Goal: Task Accomplishment & Management: Manage account settings

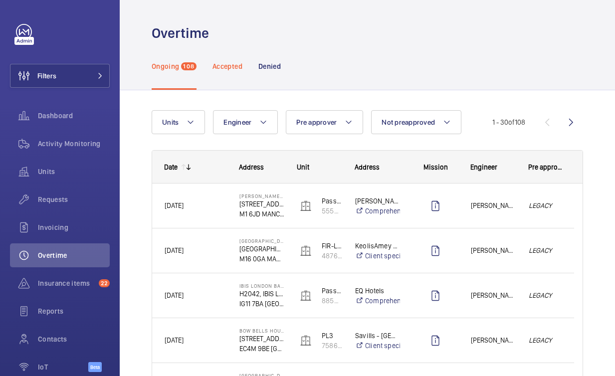
click at [238, 69] on p "Accepted" at bounding box center [227, 66] width 30 height 10
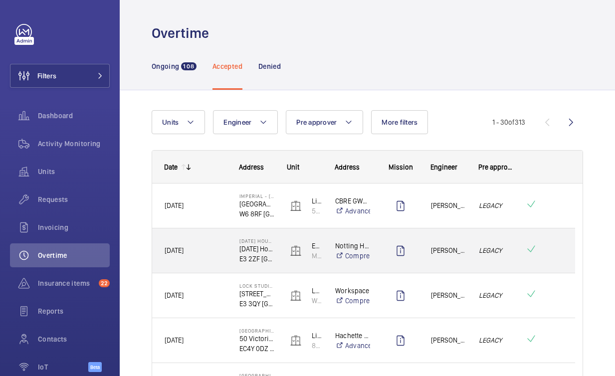
click at [546, 245] on span at bounding box center [543, 250] width 37 height 15
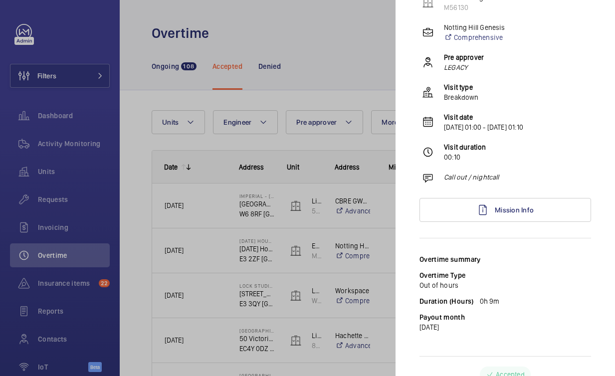
scroll to position [112, 0]
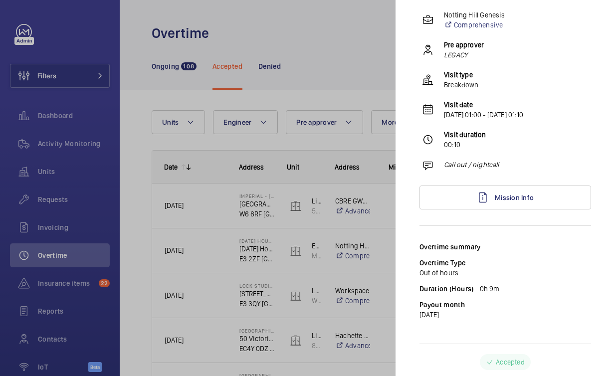
drag, startPoint x: 501, startPoint y: 286, endPoint x: 474, endPoint y: 287, distance: 27.9
click at [474, 287] on div "Duration (Hours) 0h 9m" at bounding box center [504, 289] width 171 height 10
click at [382, 288] on div at bounding box center [307, 188] width 615 height 376
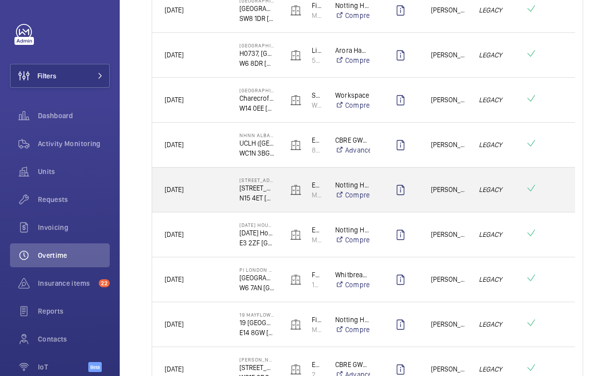
scroll to position [396, 0]
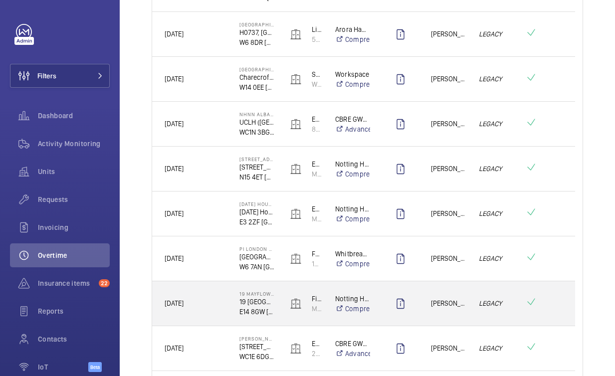
click at [547, 301] on span at bounding box center [543, 303] width 37 height 15
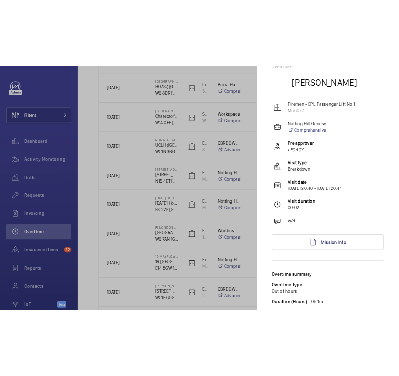
scroll to position [0, 0]
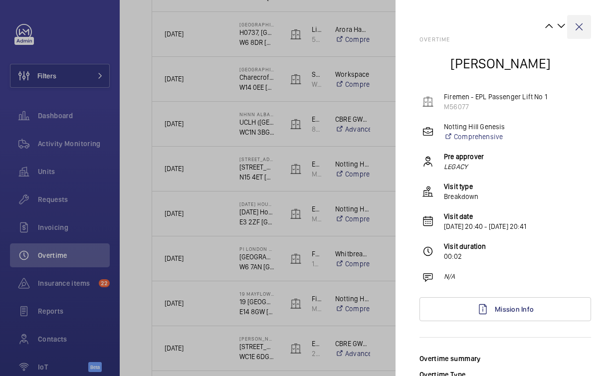
click at [574, 29] on wm-front-icon-button at bounding box center [579, 27] width 24 height 24
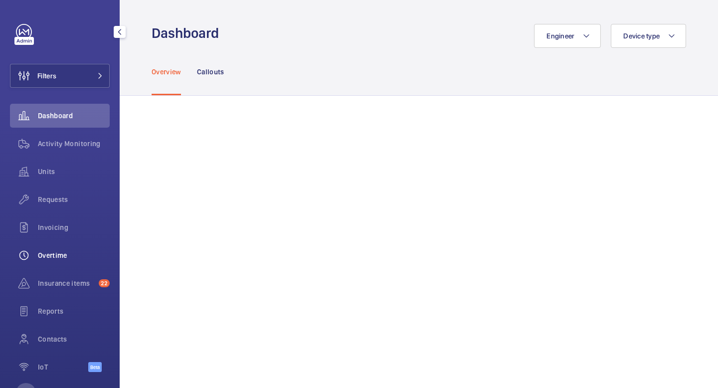
click at [47, 251] on span "Overtime" at bounding box center [74, 255] width 72 height 10
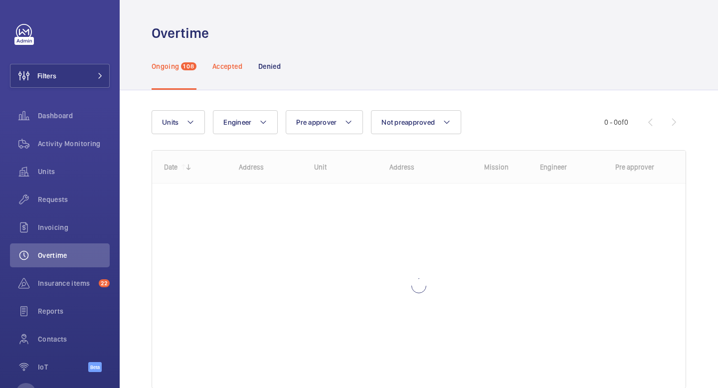
click at [228, 76] on div "Accepted" at bounding box center [227, 65] width 30 height 47
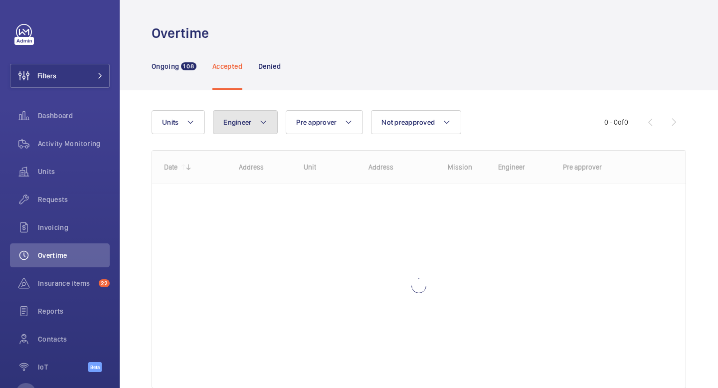
click at [262, 121] on mat-icon at bounding box center [263, 122] width 8 height 12
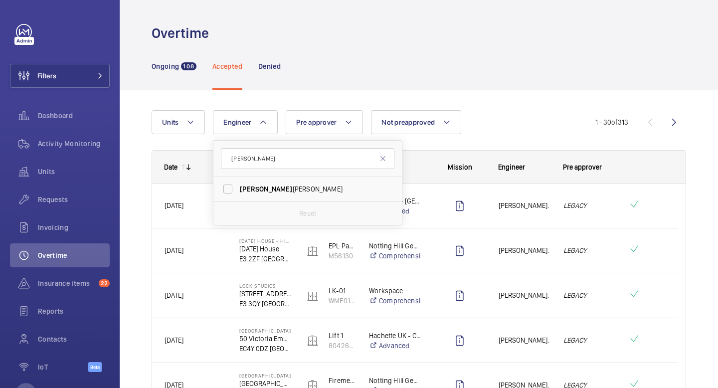
type input "[PERSON_NAME]"
click at [265, 201] on div "Reset" at bounding box center [307, 213] width 188 height 24
click at [268, 190] on span "[PERSON_NAME]" at bounding box center [308, 189] width 137 height 10
click at [238, 190] on input "[PERSON_NAME]" at bounding box center [228, 189] width 20 height 20
checkbox input "true"
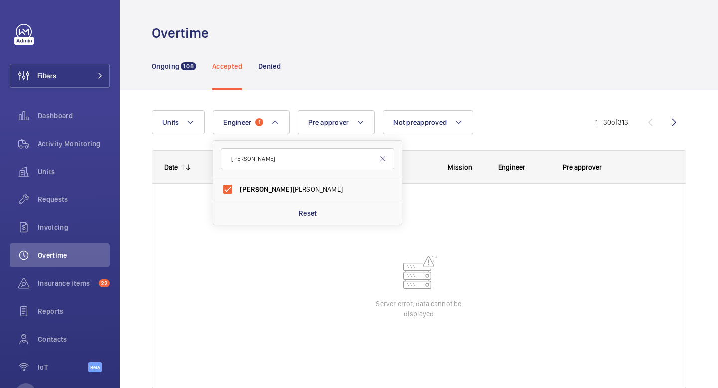
click at [480, 84] on div "Ongoing 108 Accepted Denied" at bounding box center [419, 65] width 534 height 47
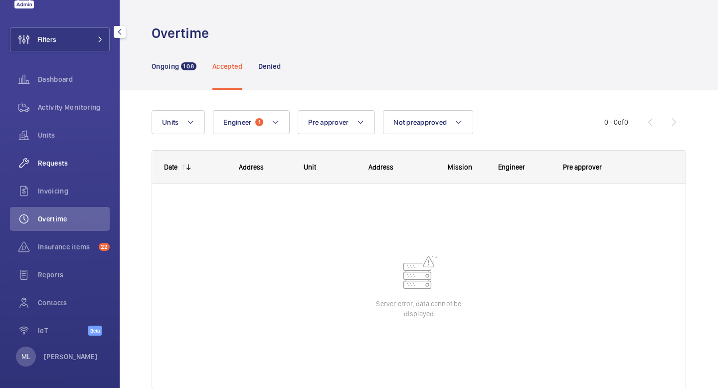
scroll to position [39, 0]
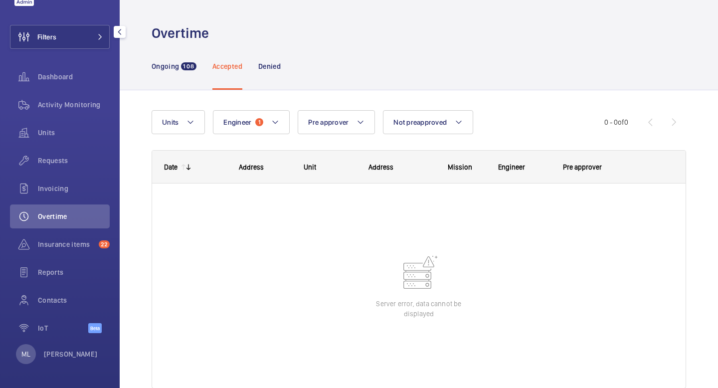
click at [60, 364] on div "Filters Dashboard Activity Monitoring Units Requests Invoicing Overtime Insuran…" at bounding box center [60, 194] width 120 height 388
click at [59, 358] on p "[PERSON_NAME]" at bounding box center [71, 354] width 54 height 10
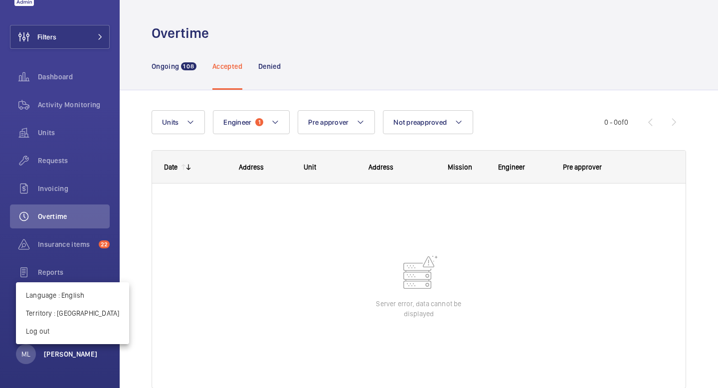
click at [59, 358] on div at bounding box center [359, 194] width 718 height 388
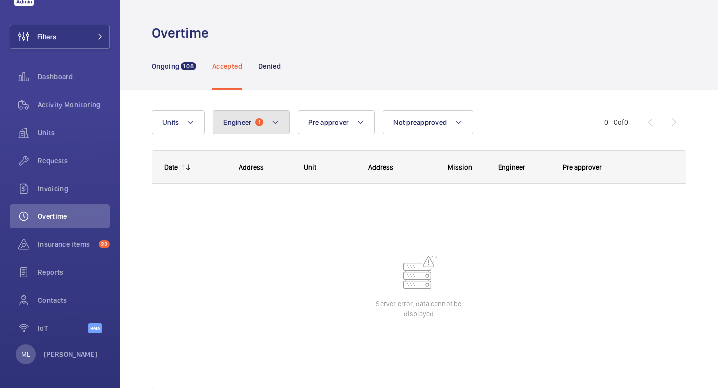
click at [273, 123] on mat-icon at bounding box center [275, 122] width 8 height 12
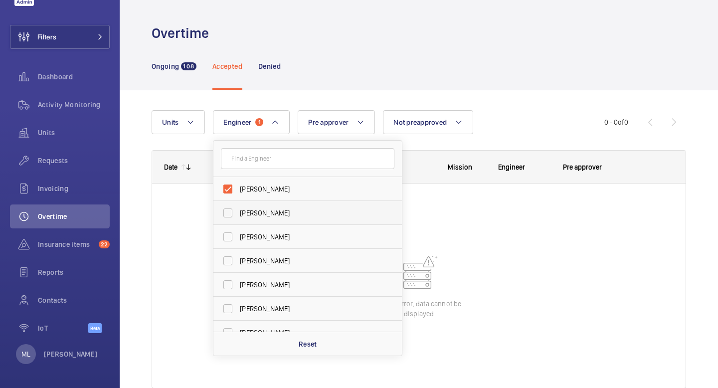
click at [260, 210] on span "[PERSON_NAME]" at bounding box center [308, 213] width 137 height 10
click at [238, 210] on input "[PERSON_NAME]" at bounding box center [228, 213] width 20 height 20
checkbox input "true"
click at [226, 210] on input "[PERSON_NAME]" at bounding box center [228, 213] width 20 height 20
checkbox input "false"
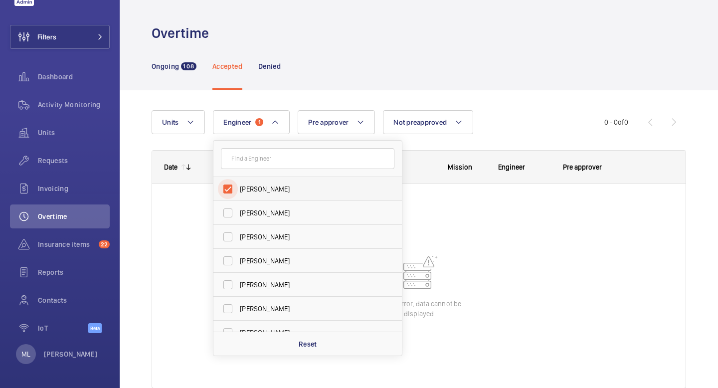
click at [227, 191] on input "Dave Murphy" at bounding box center [228, 189] width 20 height 20
checkbox input "false"
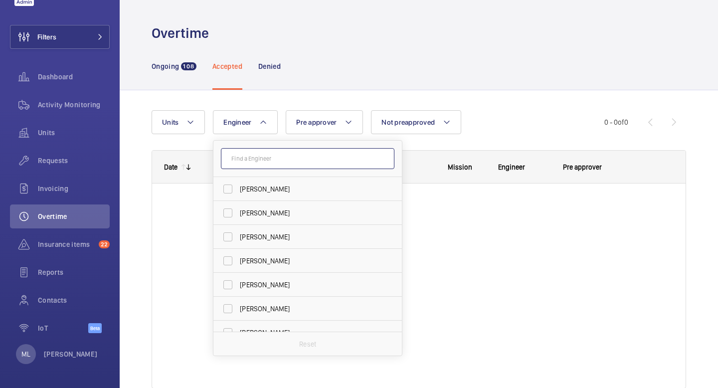
click at [247, 167] on input "text" at bounding box center [307, 158] width 173 height 21
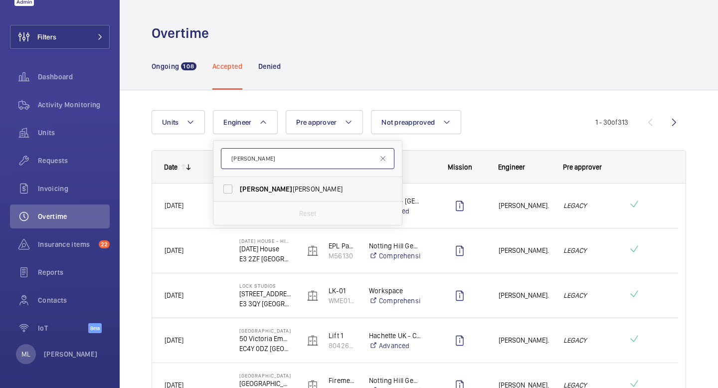
type input "keith"
click at [321, 192] on span "Keith Bishop" at bounding box center [308, 189] width 137 height 10
click at [238, 192] on input "Keith Bishop" at bounding box center [228, 189] width 20 height 20
checkbox input "true"
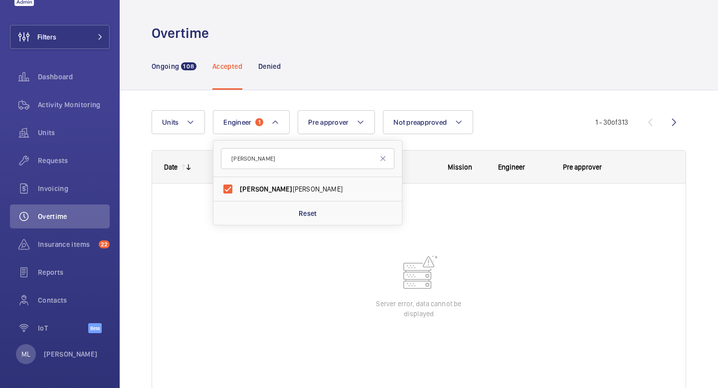
click at [344, 62] on div "Ongoing 108 Accepted Denied" at bounding box center [419, 65] width 534 height 47
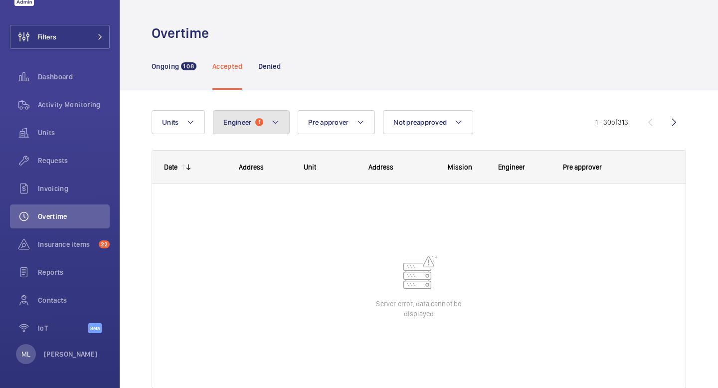
click at [285, 129] on button "Engineer 1" at bounding box center [251, 122] width 77 height 24
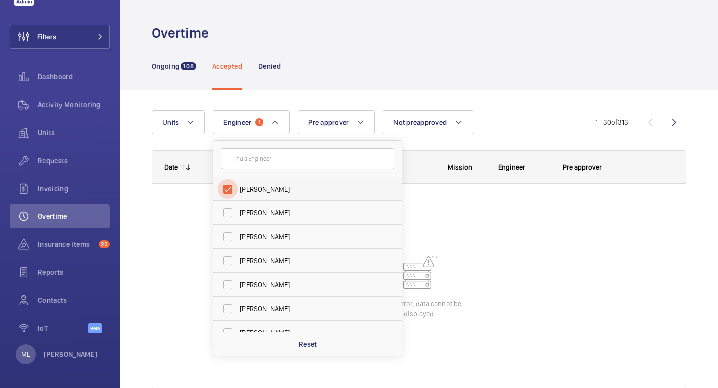
click at [236, 194] on input "[PERSON_NAME]" at bounding box center [228, 189] width 20 height 20
checkbox input "false"
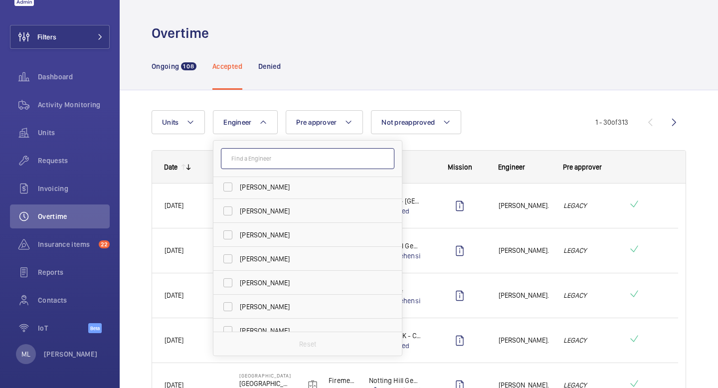
click at [265, 163] on input "text" at bounding box center [307, 158] width 173 height 21
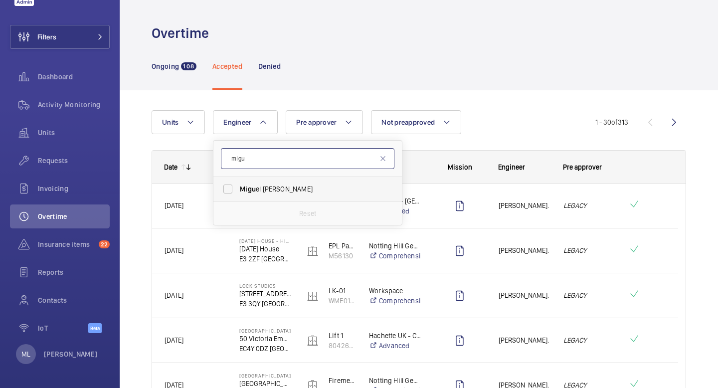
type input "migu"
click at [255, 194] on label "Migu el Castillo" at bounding box center [299, 189] width 173 height 24
click at [238, 194] on input "Migu el Castillo" at bounding box center [228, 189] width 20 height 20
checkbox input "true"
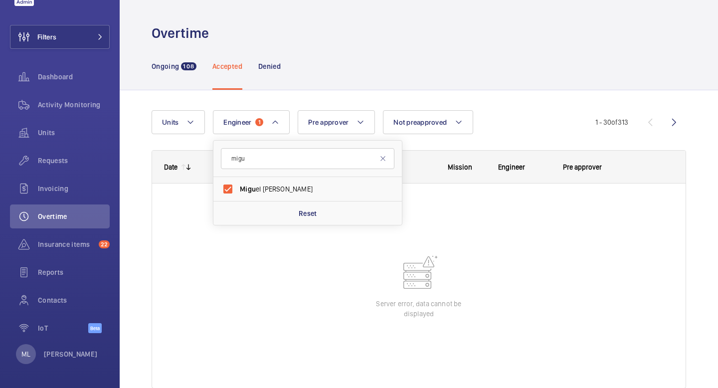
click at [311, 79] on div "Ongoing 108 Accepted Denied" at bounding box center [419, 65] width 534 height 47
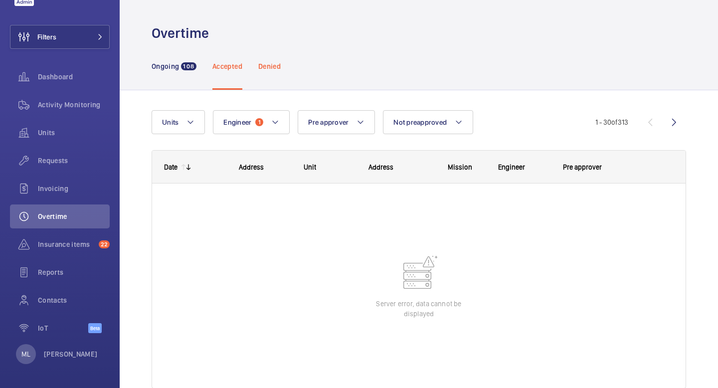
click at [275, 66] on p "Denied" at bounding box center [269, 66] width 22 height 10
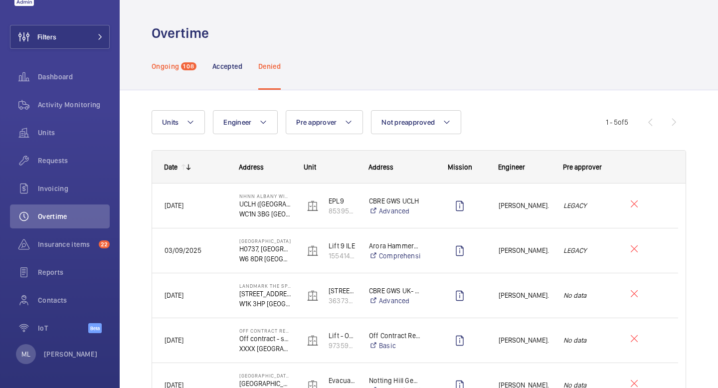
click at [176, 76] on div "Ongoing 108" at bounding box center [174, 65] width 45 height 47
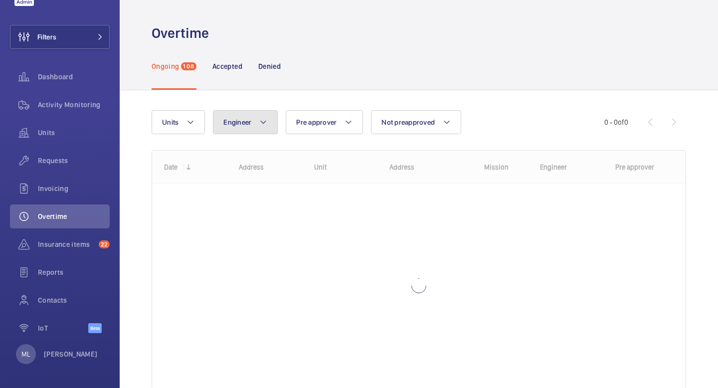
click at [263, 123] on mat-icon at bounding box center [263, 122] width 8 height 12
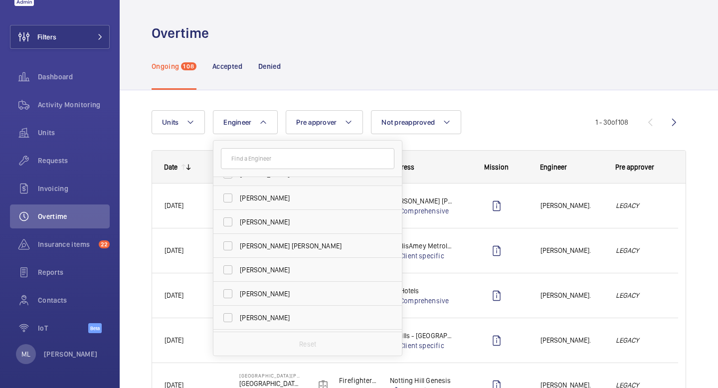
scroll to position [112, 0]
click at [275, 287] on span "John Breslin" at bounding box center [308, 292] width 137 height 10
click at [238, 287] on input "John Breslin" at bounding box center [228, 292] width 20 height 20
checkbox input "true"
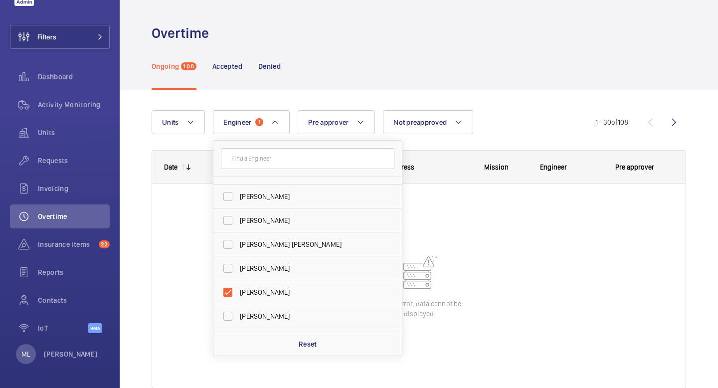
click at [307, 67] on div "Ongoing 108 Accepted Denied" at bounding box center [419, 65] width 534 height 47
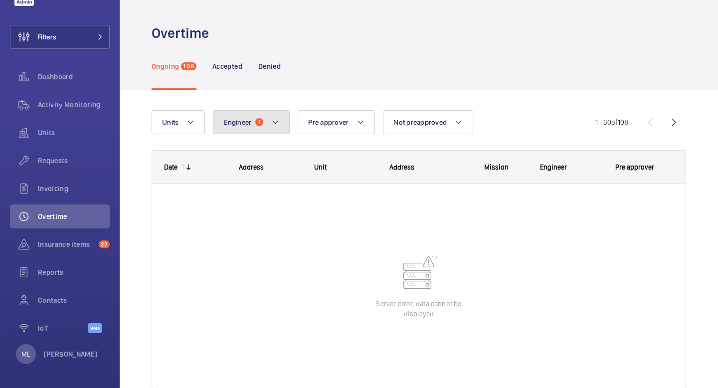
click at [272, 123] on mat-icon at bounding box center [275, 122] width 8 height 12
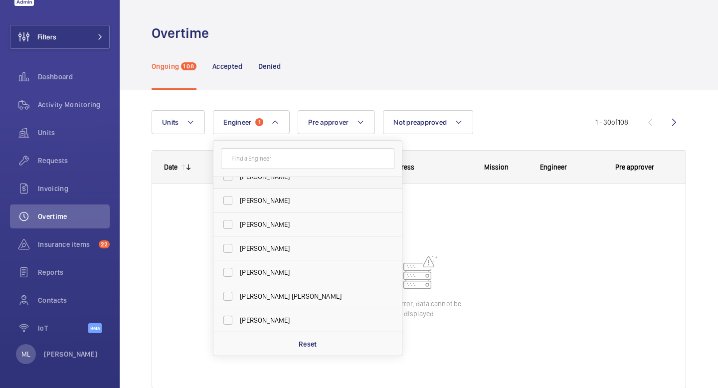
scroll to position [106, 0]
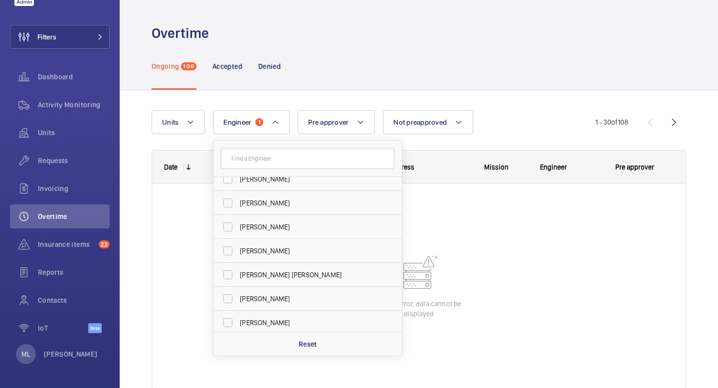
click at [276, 251] on span "Tek Hussein" at bounding box center [308, 251] width 137 height 10
click at [238, 251] on input "Tek Hussein" at bounding box center [228, 251] width 20 height 20
checkbox input "true"
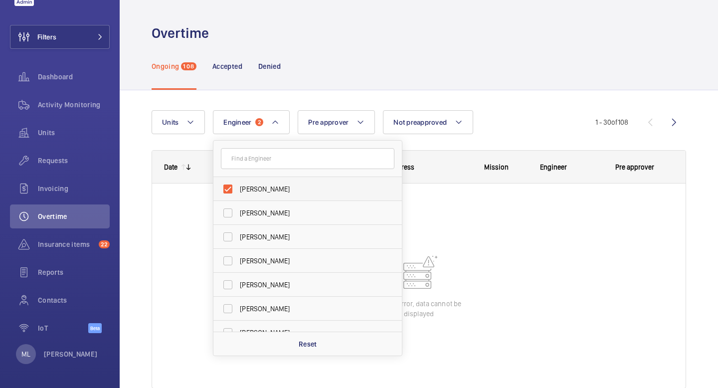
click at [254, 192] on span "John Breslin" at bounding box center [308, 189] width 137 height 10
click at [238, 192] on input "John Breslin" at bounding box center [228, 189] width 20 height 20
checkbox input "false"
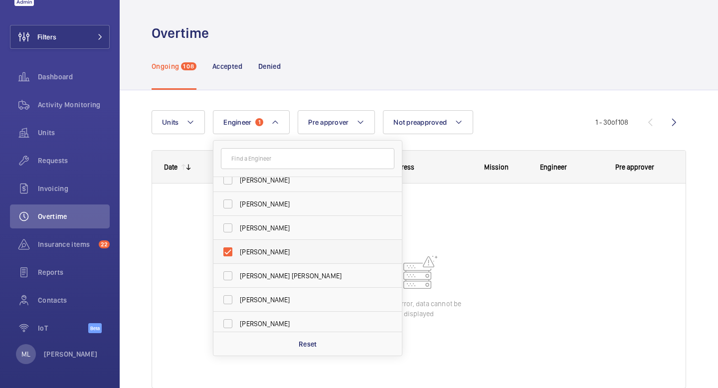
click at [271, 244] on label "Tek Hussein" at bounding box center [299, 252] width 173 height 24
click at [238, 244] on input "Tek Hussein" at bounding box center [228, 252] width 20 height 20
checkbox input "false"
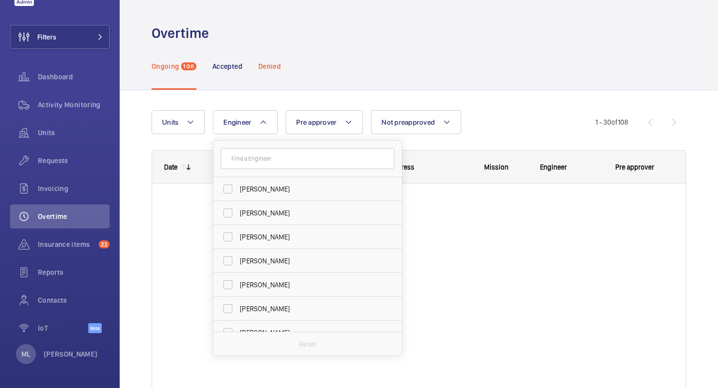
click at [274, 89] on div "Denied" at bounding box center [269, 65] width 22 height 47
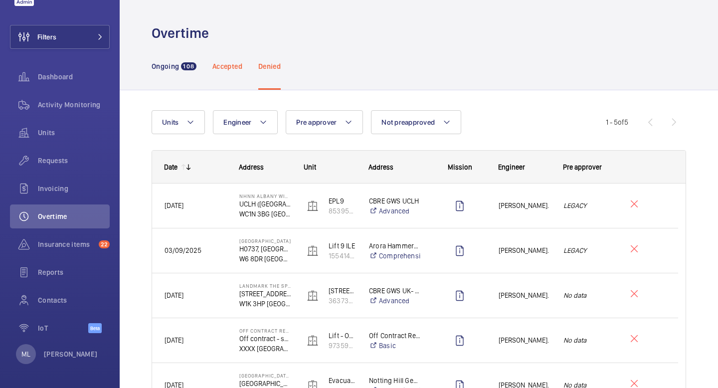
click at [225, 63] on p "Accepted" at bounding box center [227, 66] width 30 height 10
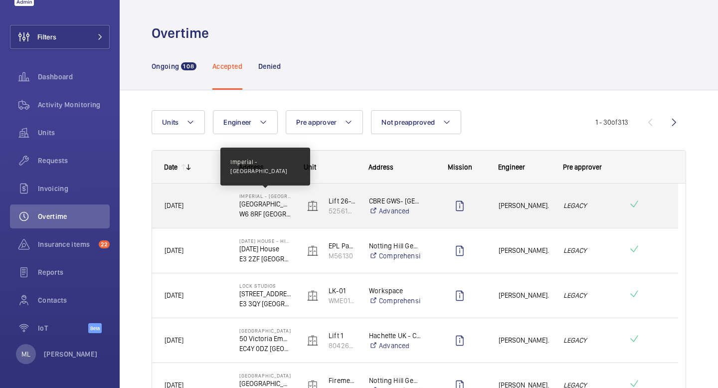
scroll to position [864, 0]
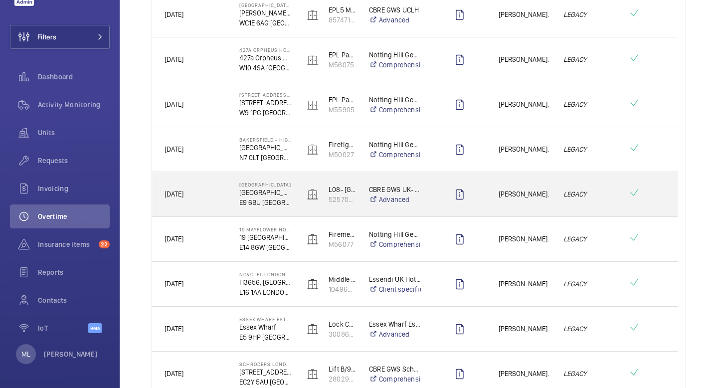
click at [605, 189] on em "LEGACY" at bounding box center [589, 193] width 52 height 11
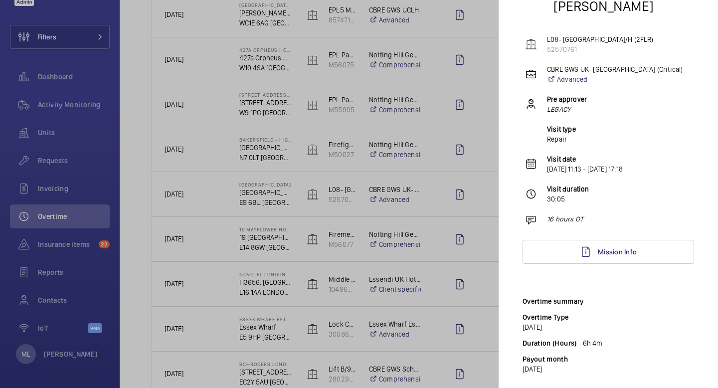
scroll to position [60, 0]
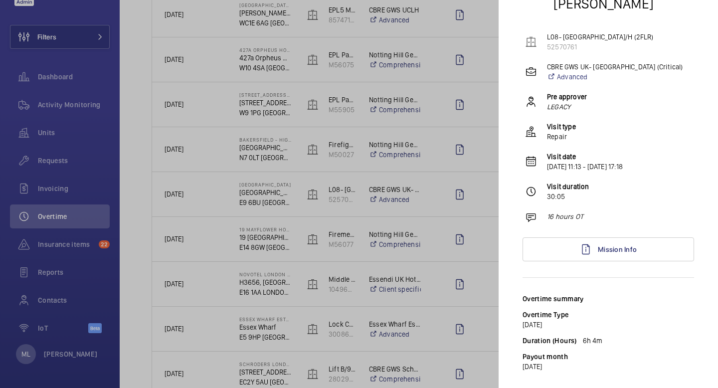
drag, startPoint x: 600, startPoint y: 340, endPoint x: 521, endPoint y: 344, distance: 79.3
click at [521, 344] on mat-sidenav "Overtime Keith Bishop L08- North Block R/H (2FLR) 52570761 CBRE GWS UK- Homerto…" at bounding box center [607, 194] width 219 height 388
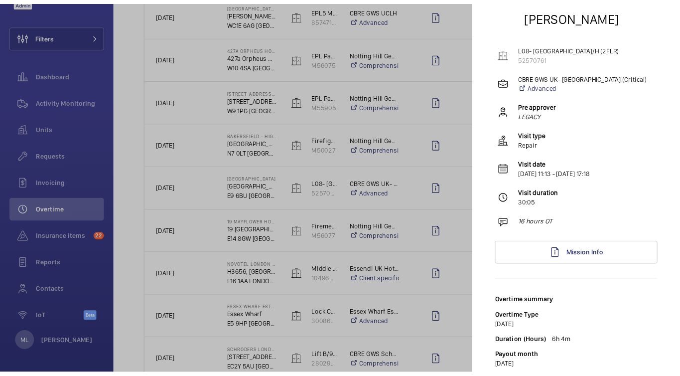
scroll to position [38, 0]
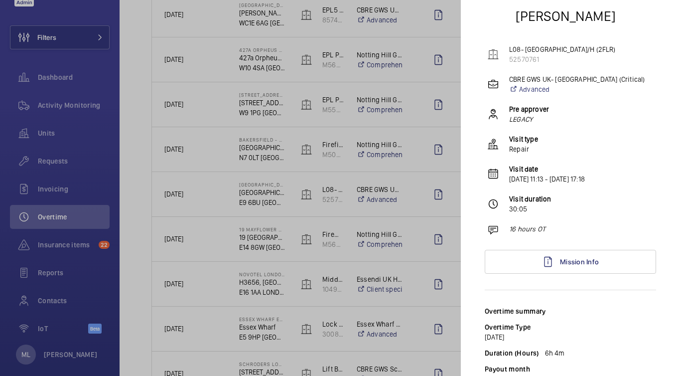
click at [432, 97] on div at bounding box center [340, 188] width 680 height 376
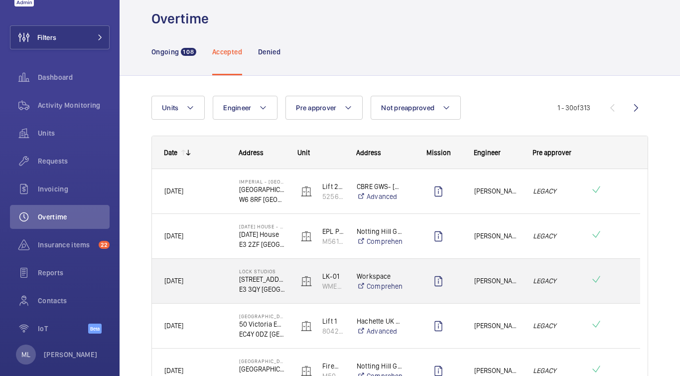
scroll to position [0, 0]
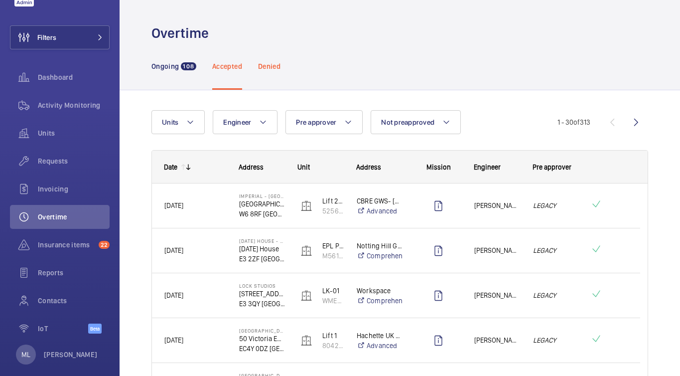
click at [271, 72] on div "Denied" at bounding box center [269, 65] width 22 height 47
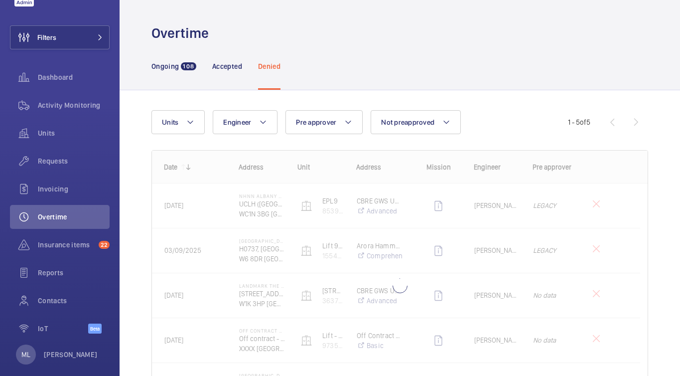
scroll to position [80, 0]
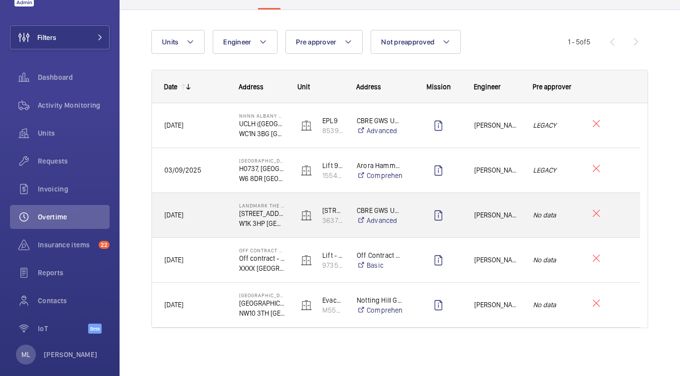
click at [410, 216] on div "Press SPACE to select this row." at bounding box center [433, 215] width 58 height 45
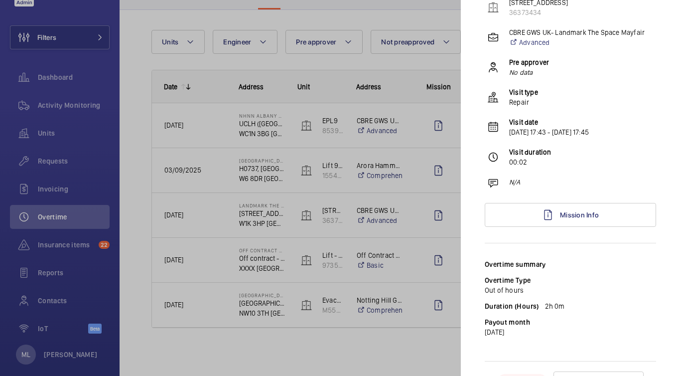
scroll to position [117, 0]
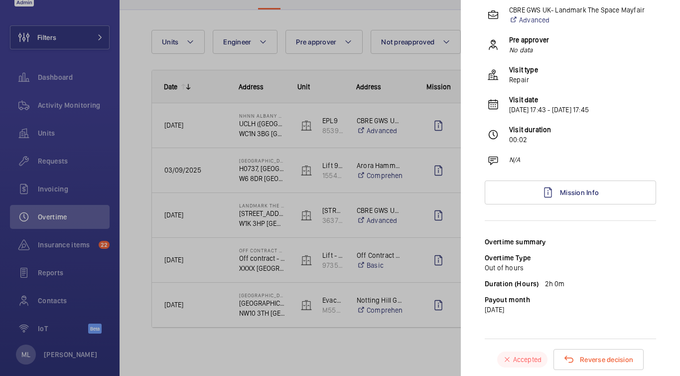
click at [382, 137] on div at bounding box center [340, 188] width 680 height 376
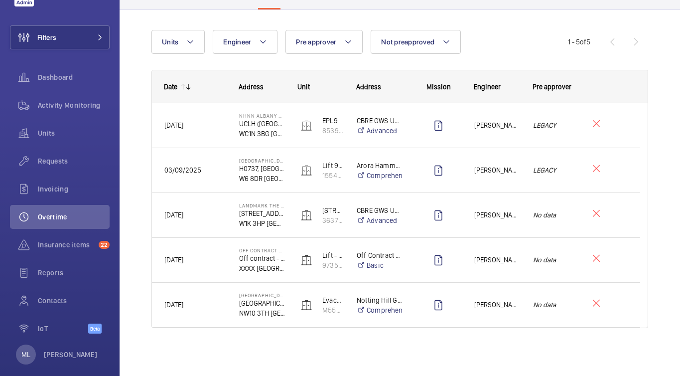
click at [382, 137] on div "CBRE GWS UCLH Advanced" at bounding box center [374, 126] width 58 height 40
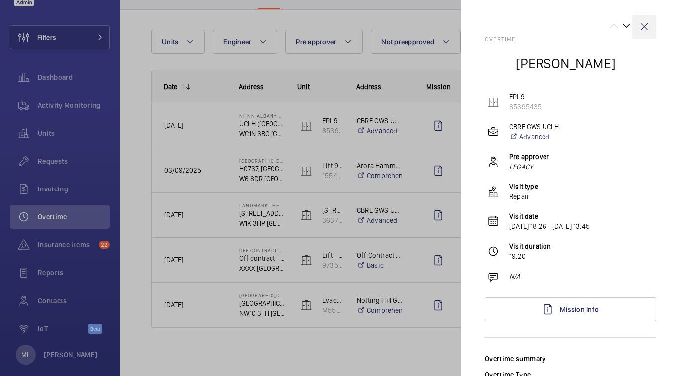
click at [639, 29] on wm-front-icon-button at bounding box center [645, 27] width 24 height 24
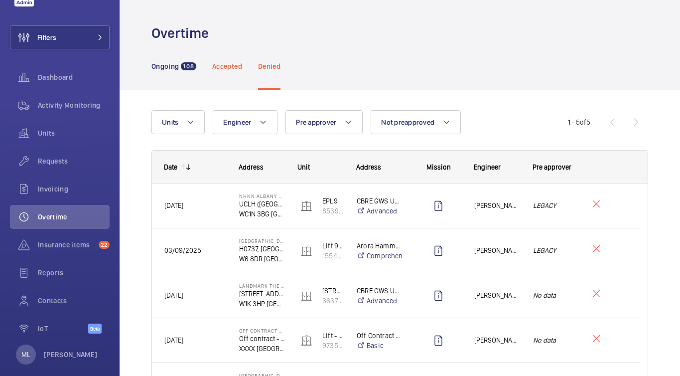
click at [220, 65] on p "Accepted" at bounding box center [227, 66] width 30 height 10
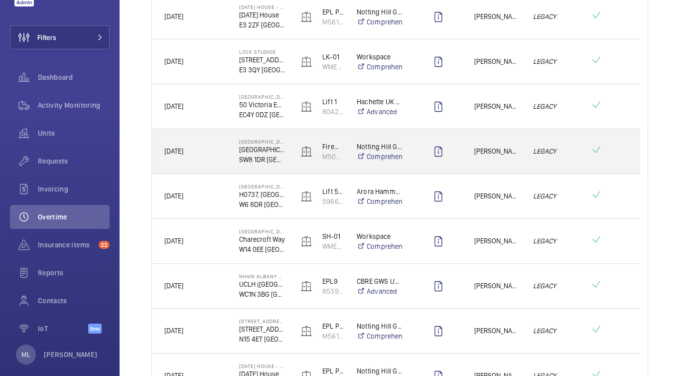
scroll to position [215, 0]
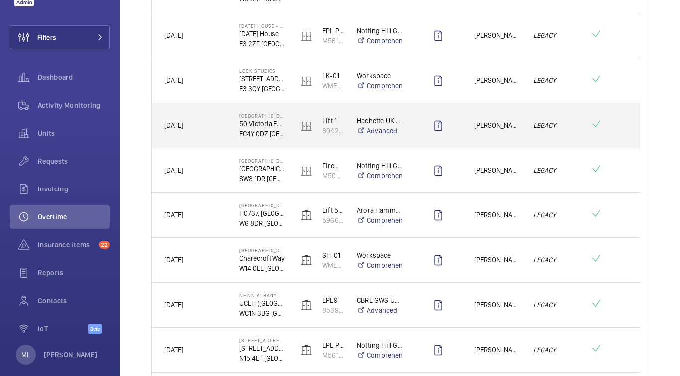
click at [404, 118] on div "Press SPACE to select this row." at bounding box center [433, 125] width 58 height 45
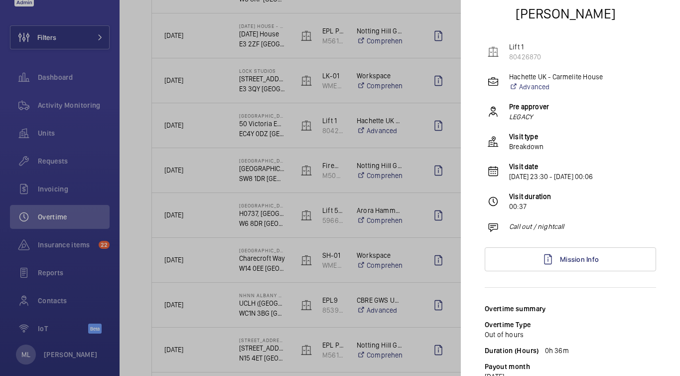
scroll to position [0, 0]
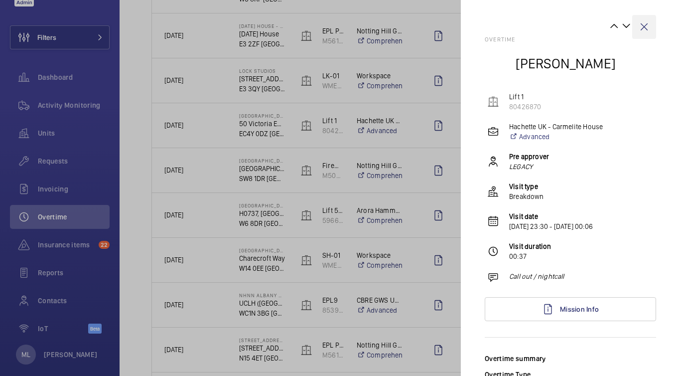
click at [642, 29] on wm-front-icon-button at bounding box center [645, 27] width 24 height 24
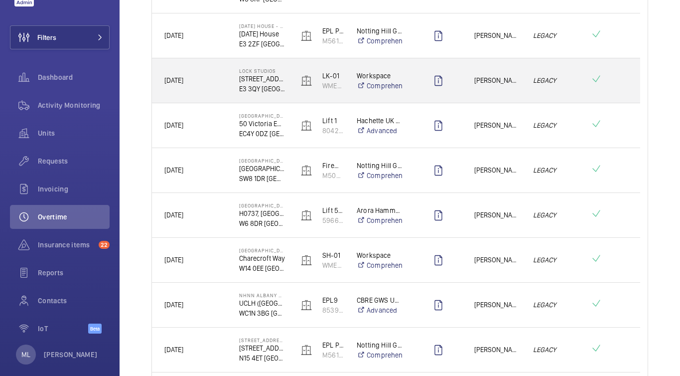
click at [457, 86] on div "Press SPACE to select this row." at bounding box center [439, 80] width 46 height 25
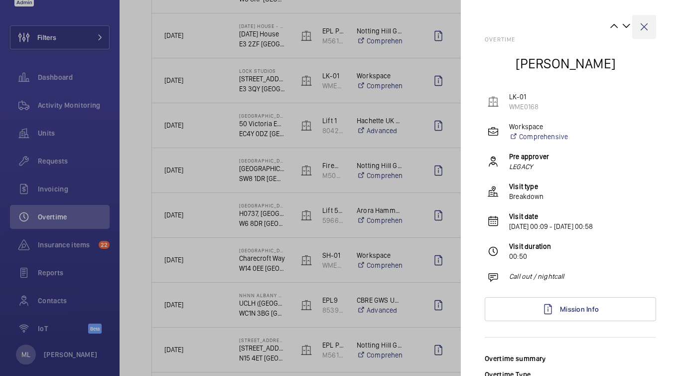
click at [635, 32] on wm-front-icon-button at bounding box center [645, 27] width 24 height 24
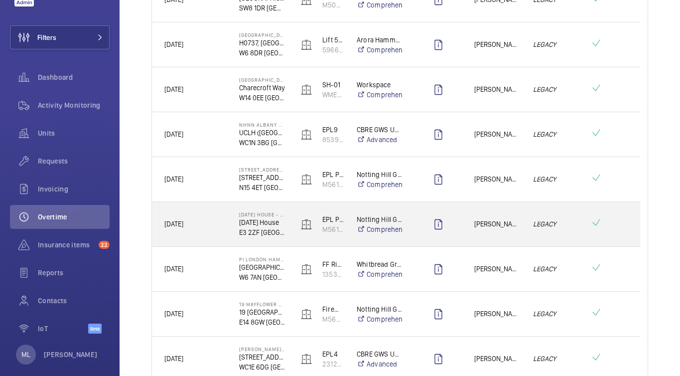
scroll to position [400, 0]
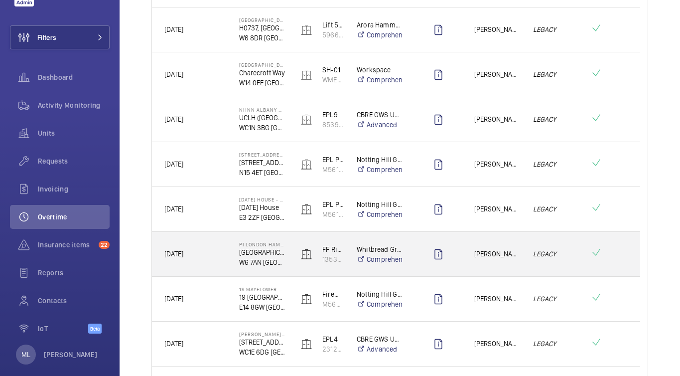
click at [233, 258] on div "PI London Hammersmith (Shepherds Bush Road) Brook House, Hammersmith W6 7AN LON…" at bounding box center [256, 254] width 58 height 45
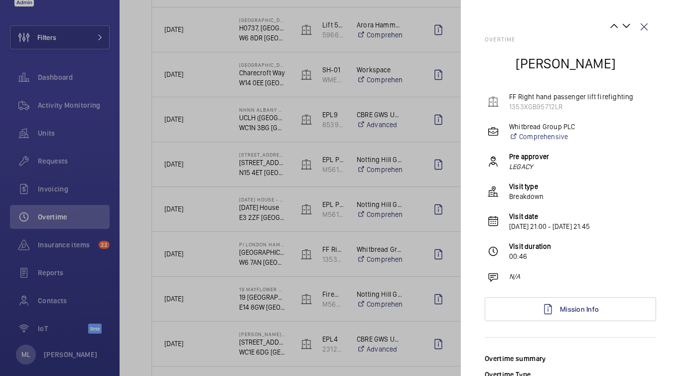
click at [291, 264] on div at bounding box center [340, 188] width 680 height 376
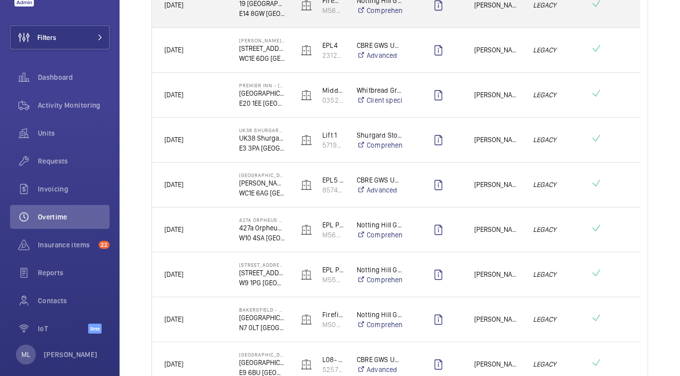
scroll to position [701, 0]
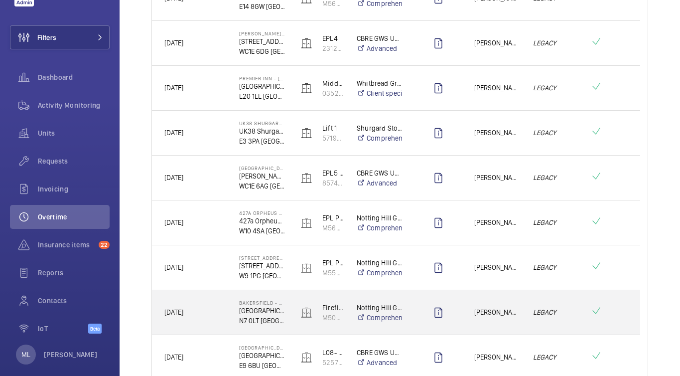
click at [303, 314] on img at bounding box center [307, 313] width 12 height 12
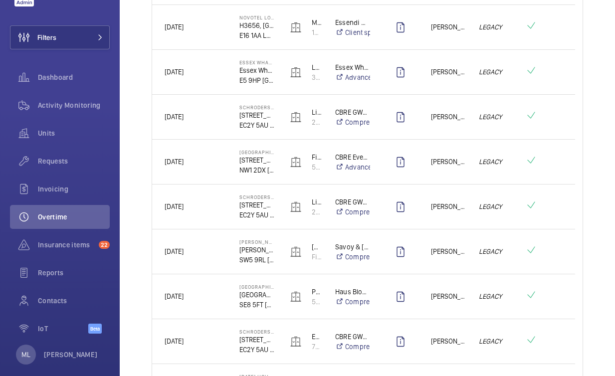
scroll to position [1131, 0]
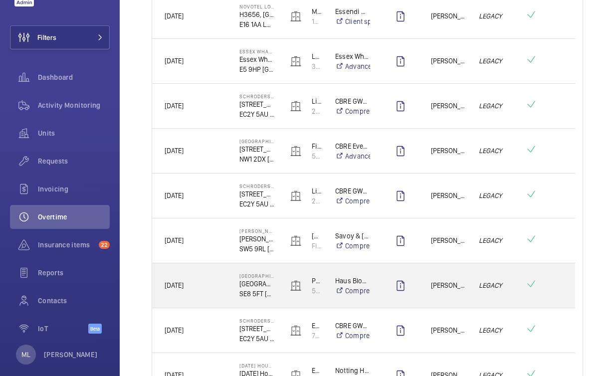
click at [221, 277] on div "[DATE]" at bounding box center [190, 285] width 74 height 31
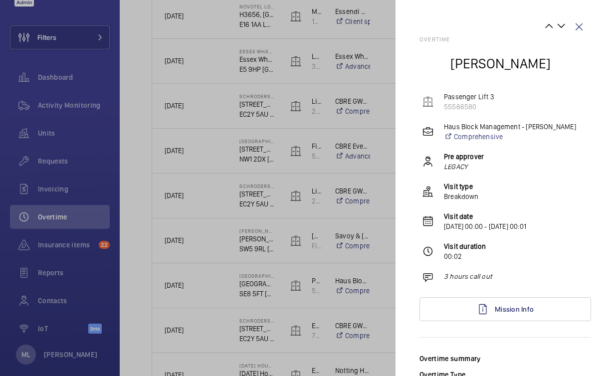
scroll to position [112, 0]
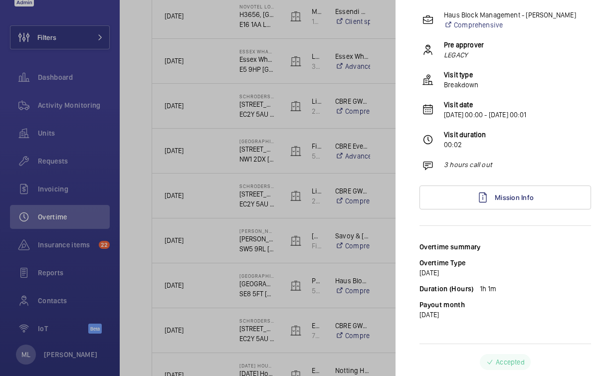
click at [218, 287] on div at bounding box center [307, 188] width 615 height 376
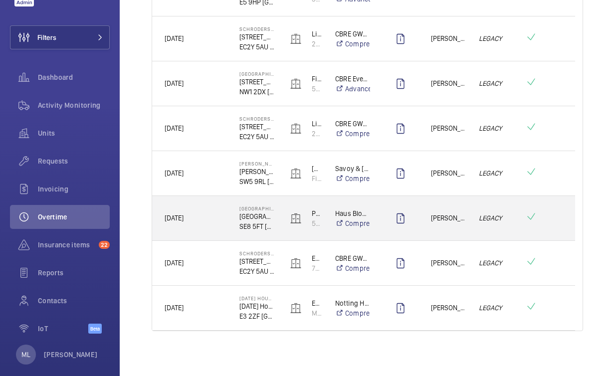
scroll to position [1202, 0]
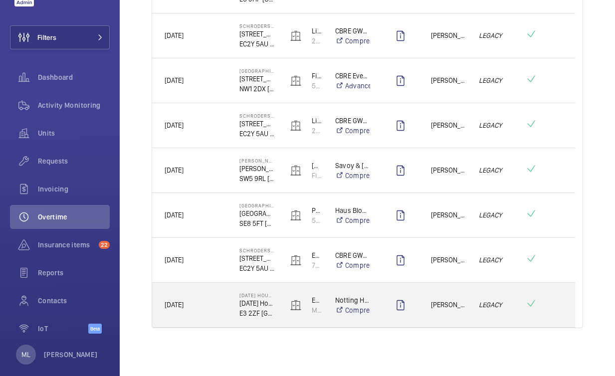
click at [219, 291] on div "[DATE]" at bounding box center [190, 304] width 74 height 31
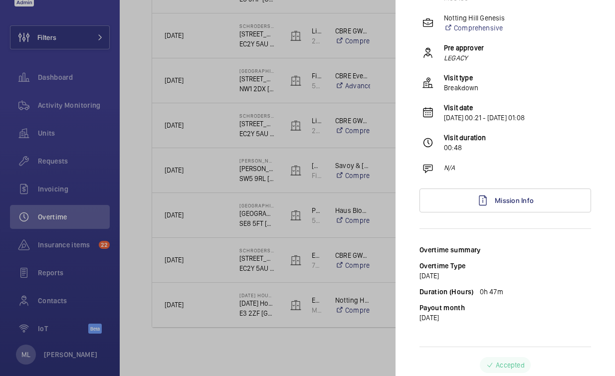
scroll to position [112, 0]
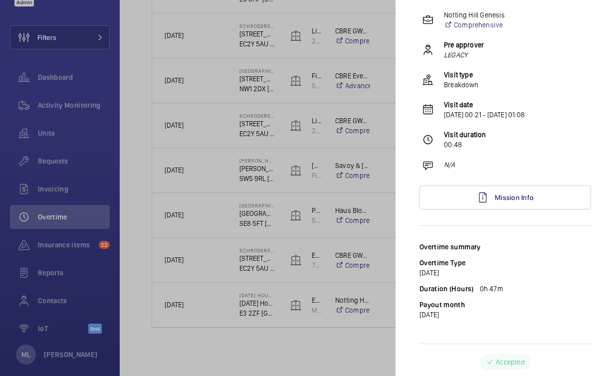
click at [360, 336] on div at bounding box center [307, 188] width 615 height 376
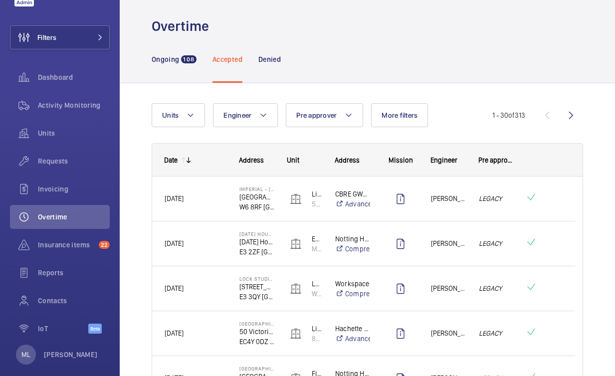
scroll to position [0, 0]
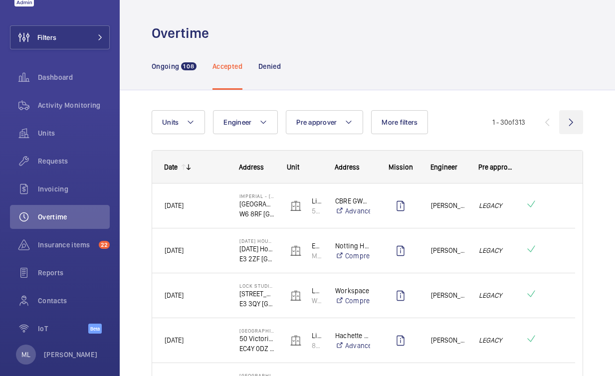
click at [563, 119] on wm-front-icon-button at bounding box center [571, 122] width 24 height 24
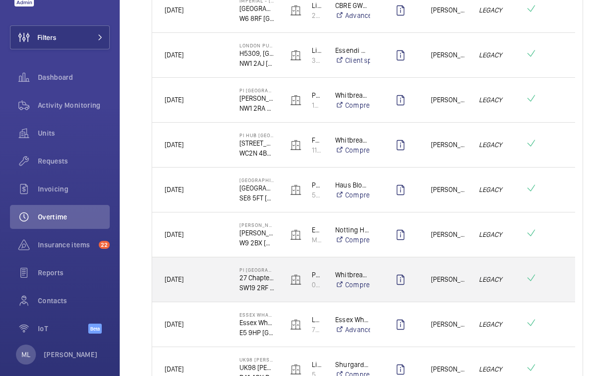
scroll to position [392, 0]
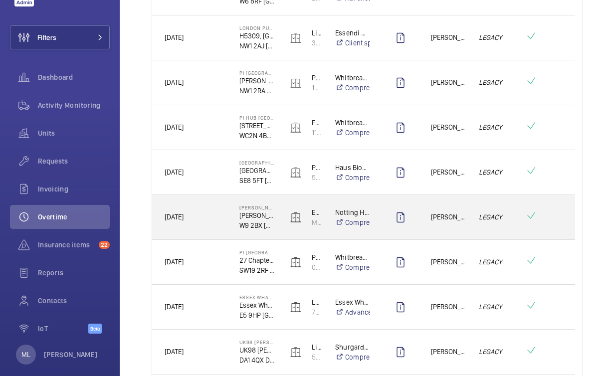
click at [215, 223] on div "[DATE]" at bounding box center [190, 216] width 74 height 31
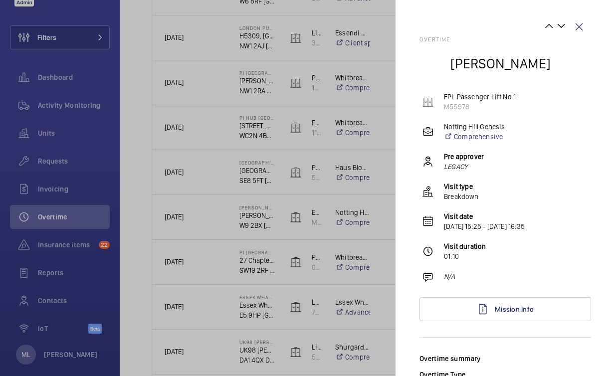
click at [195, 274] on div at bounding box center [307, 188] width 615 height 376
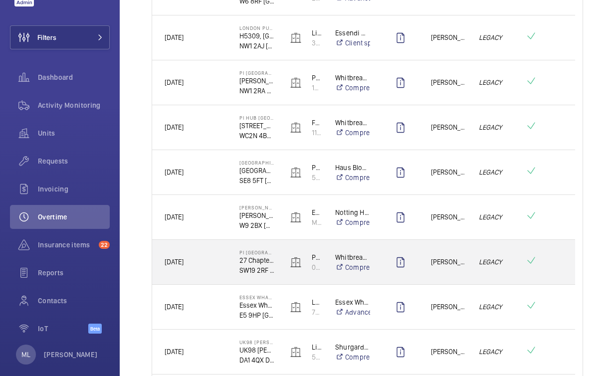
click at [195, 274] on div "[DATE]" at bounding box center [190, 261] width 74 height 31
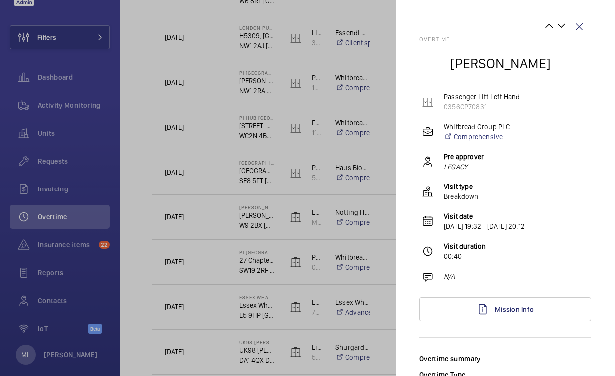
click at [201, 300] on div at bounding box center [307, 188] width 615 height 376
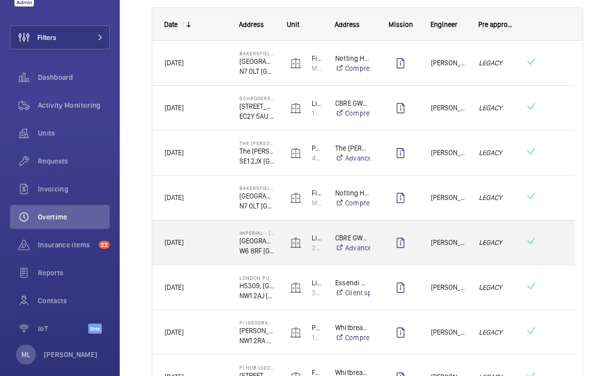
scroll to position [0, 0]
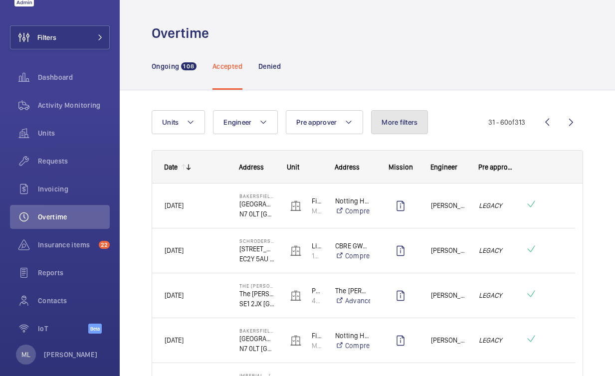
click at [405, 125] on span "More filters" at bounding box center [399, 122] width 36 height 8
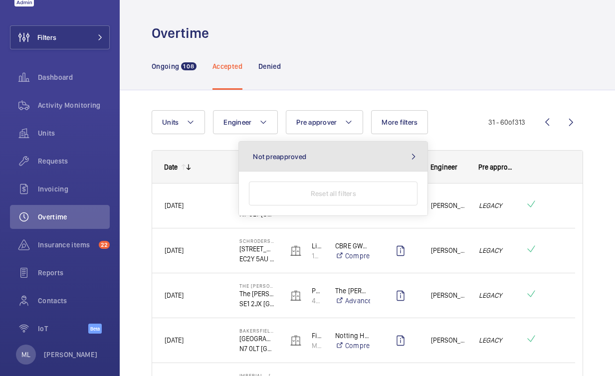
click at [403, 157] on button "Not preapproved" at bounding box center [333, 157] width 188 height 30
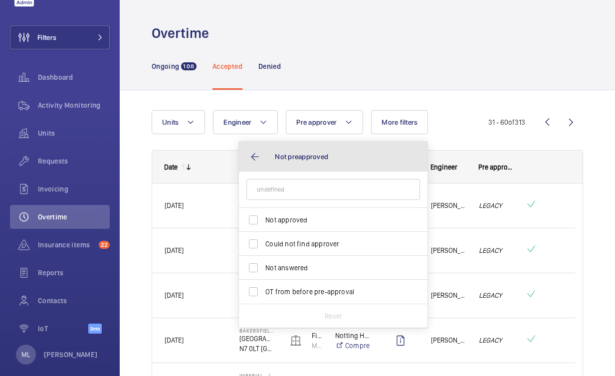
click at [247, 159] on button "Not preapproved" at bounding box center [333, 157] width 188 height 30
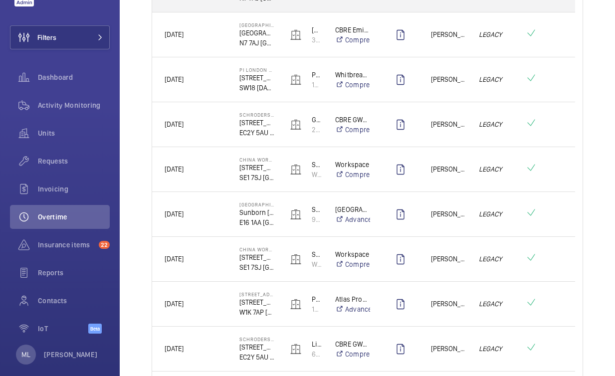
scroll to position [1077, 0]
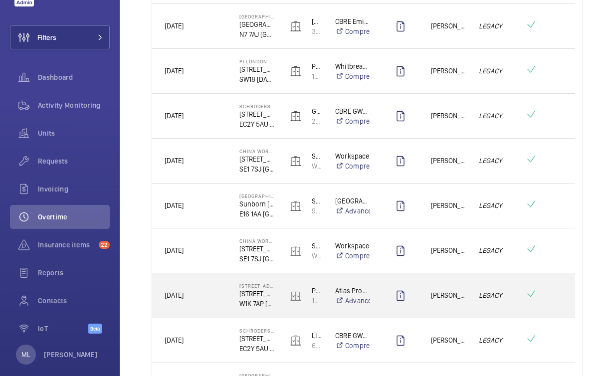
click at [204, 295] on span "[DATE]" at bounding box center [195, 295] width 62 height 11
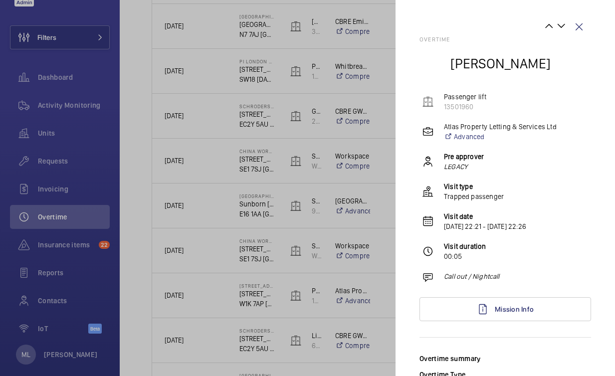
click at [138, 281] on div at bounding box center [307, 188] width 615 height 376
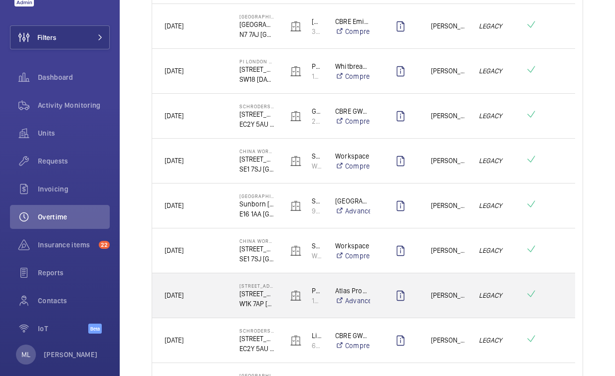
scroll to position [1202, 0]
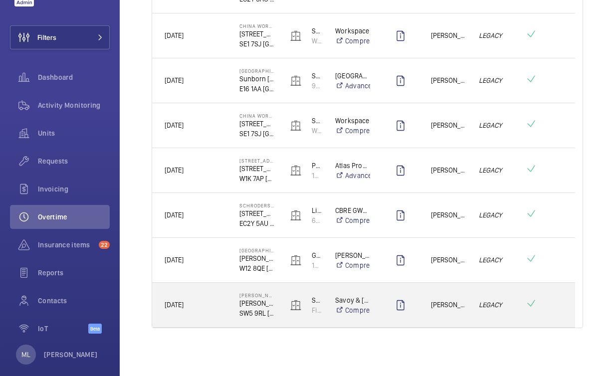
click at [214, 301] on span "[DATE]" at bounding box center [195, 304] width 62 height 11
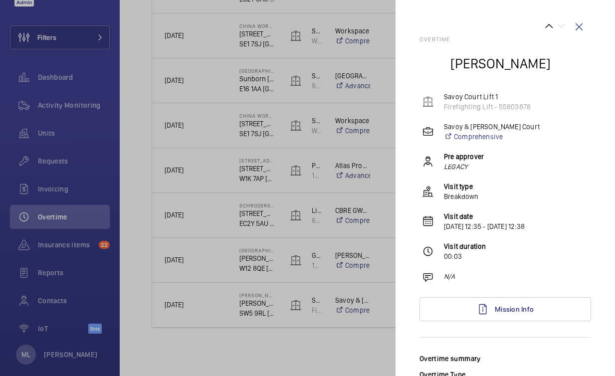
click at [137, 284] on div at bounding box center [307, 188] width 615 height 376
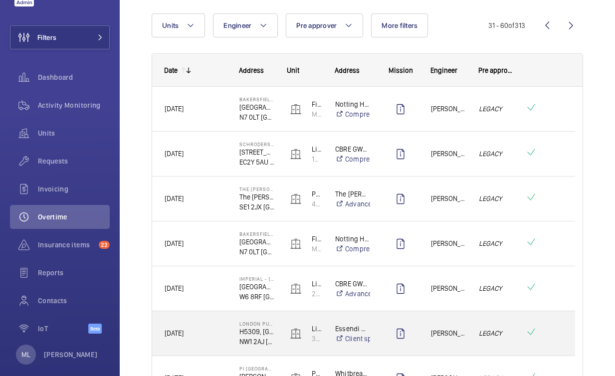
scroll to position [0, 0]
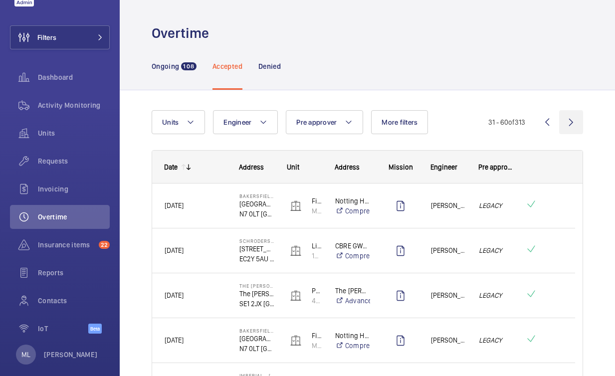
click at [563, 117] on wm-front-icon-button at bounding box center [571, 122] width 24 height 24
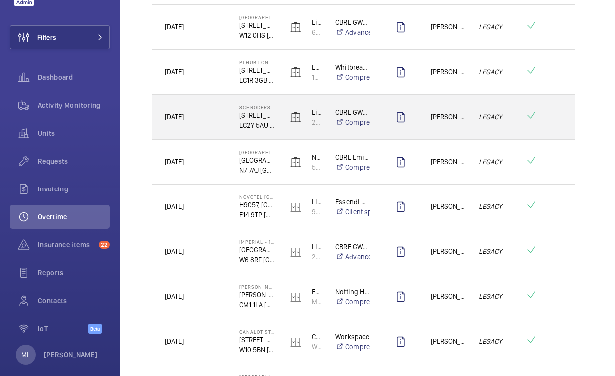
scroll to position [416, 0]
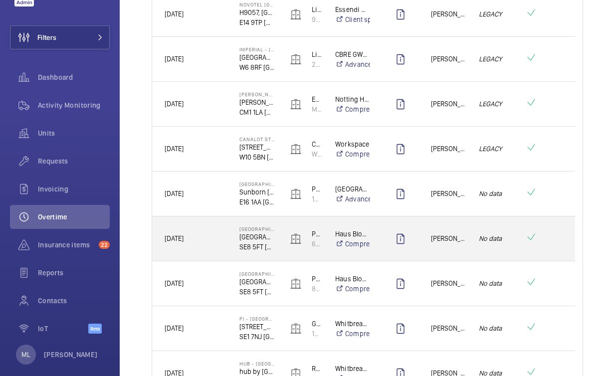
click at [224, 246] on div "11/09/2025" at bounding box center [190, 238] width 74 height 31
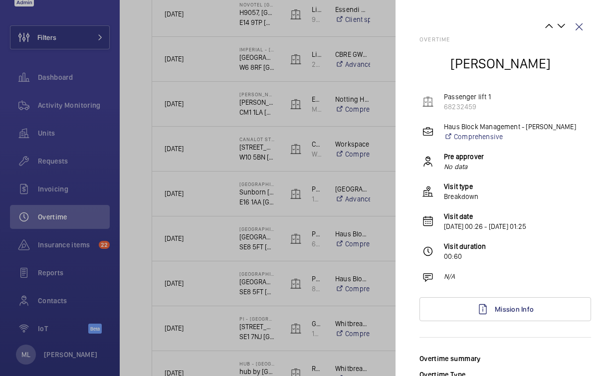
click at [226, 270] on div at bounding box center [307, 188] width 615 height 376
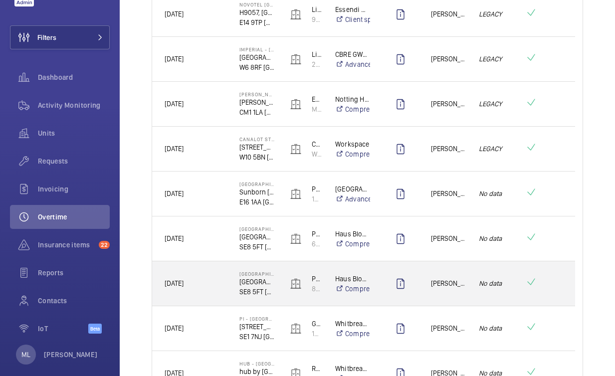
click at [229, 290] on div "Bloom Heights Bloom Heights SE8 5FT LONDON" at bounding box center [250, 283] width 47 height 45
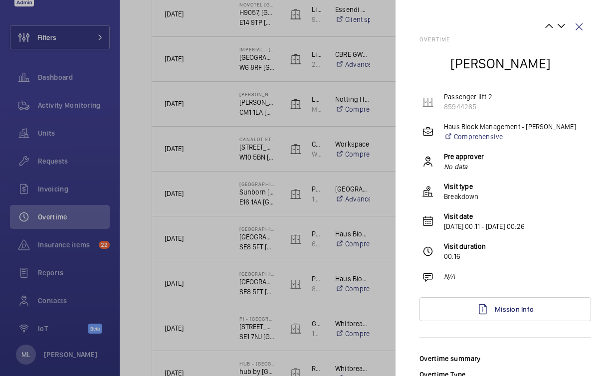
click at [219, 231] on div at bounding box center [307, 188] width 615 height 376
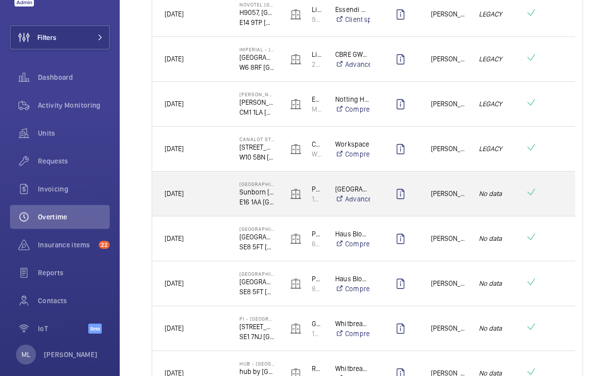
click at [215, 195] on span "11/09/2025" at bounding box center [195, 193] width 62 height 11
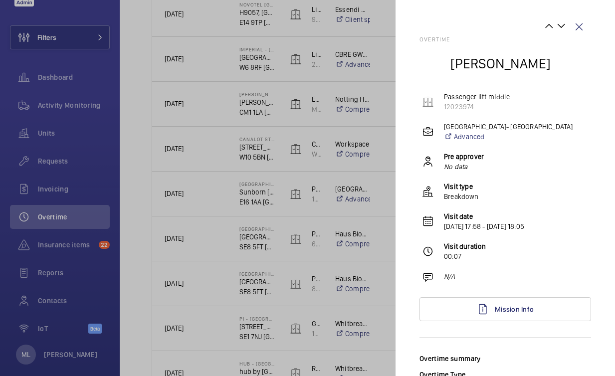
click at [211, 147] on div at bounding box center [307, 188] width 615 height 376
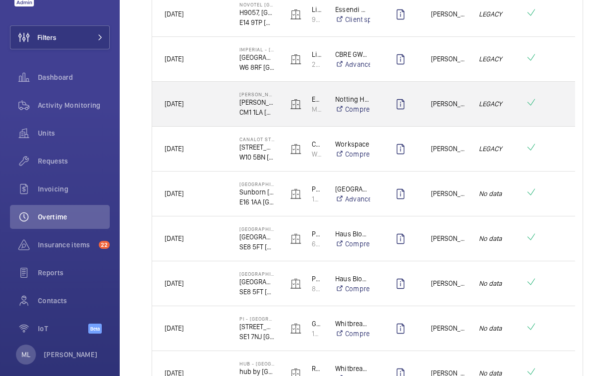
click at [216, 115] on div "[DATE]" at bounding box center [190, 103] width 74 height 31
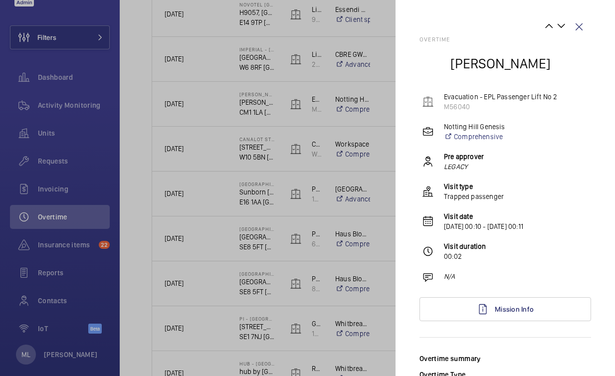
click at [213, 94] on div at bounding box center [307, 188] width 615 height 376
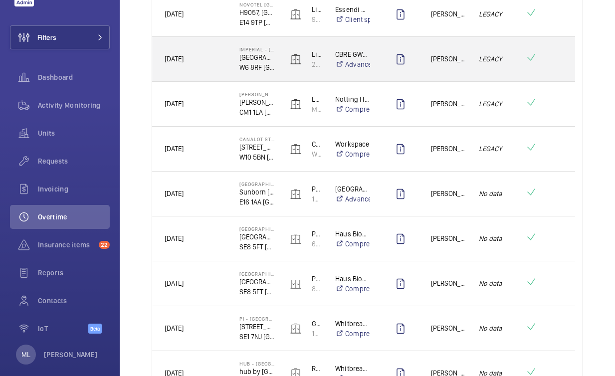
click at [212, 65] on mat-sidenav-container "Filters Dashboard Activity Monitoring Units Requests Invoicing Overtime Insuran…" at bounding box center [307, 188] width 615 height 376
click at [213, 49] on div "[DATE]" at bounding box center [190, 58] width 74 height 31
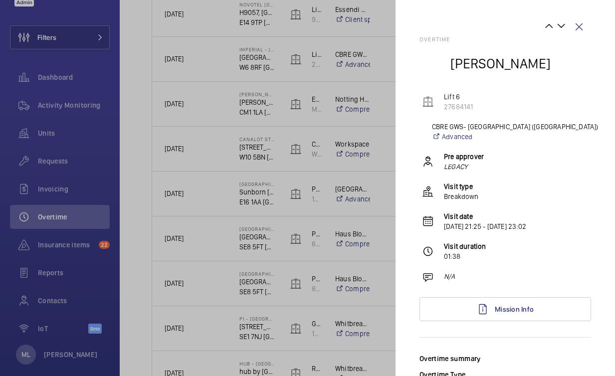
click at [213, 49] on div at bounding box center [307, 188] width 615 height 376
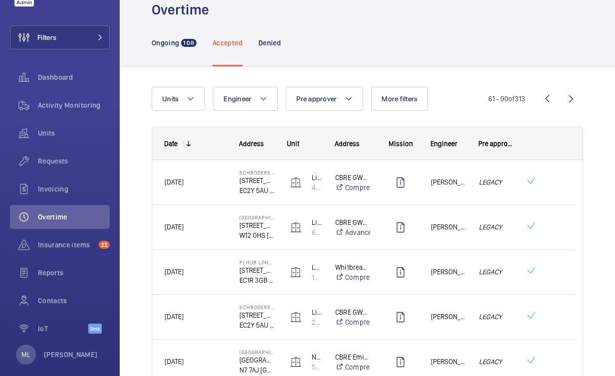
scroll to position [14, 0]
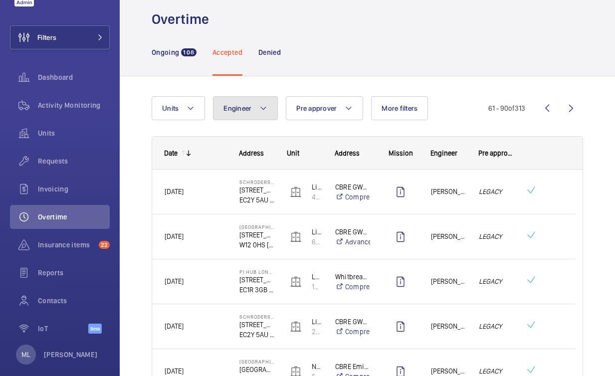
click at [257, 100] on button "Engineer" at bounding box center [245, 108] width 65 height 24
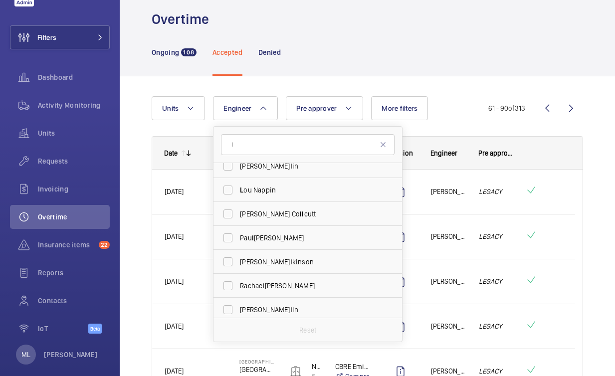
scroll to position [0, 0]
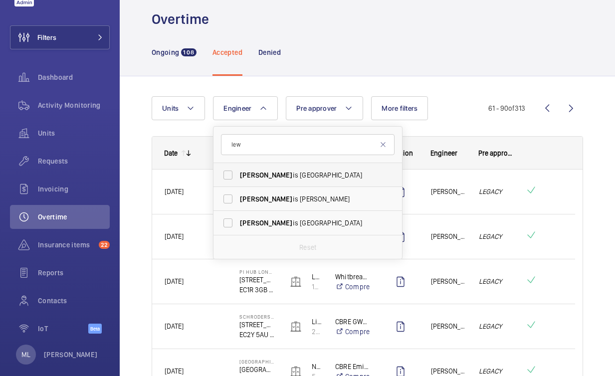
type input "lew"
click at [270, 182] on label "Lew is Saville" at bounding box center [299, 175] width 173 height 24
click at [238, 182] on input "Lew is Saville" at bounding box center [228, 175] width 20 height 20
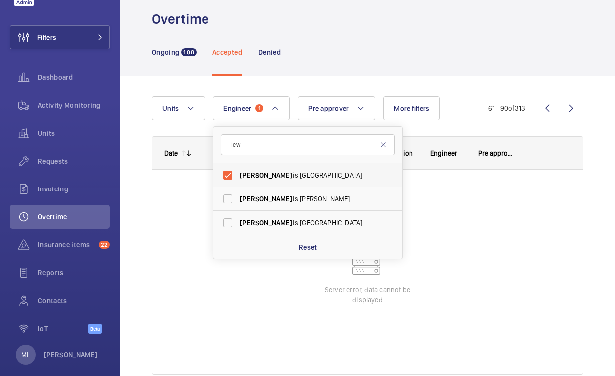
click at [270, 182] on label "Lew is Saville" at bounding box center [299, 175] width 173 height 24
click at [238, 182] on input "Lew is Saville" at bounding box center [228, 175] width 20 height 20
checkbox input "false"
click at [145, 184] on div "Units Engineer lew Lew is Saville Lew is Hughes Lew is Wormleighton Reset Pre a…" at bounding box center [367, 249] width 495 height 346
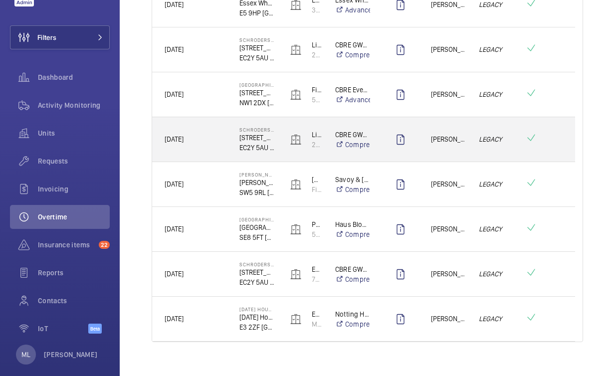
scroll to position [1202, 0]
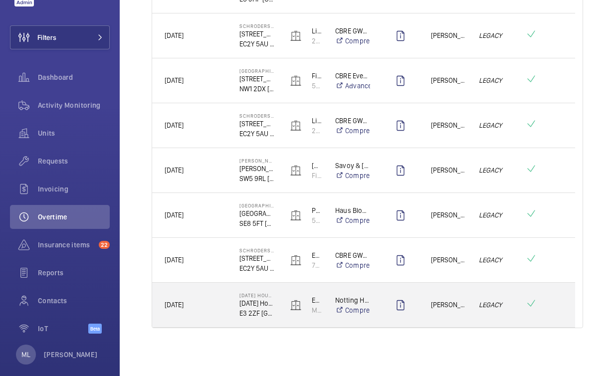
click at [230, 305] on div "3 May House - High Risk Building 3 May House E3 2ZF LONDON" at bounding box center [250, 305] width 47 height 45
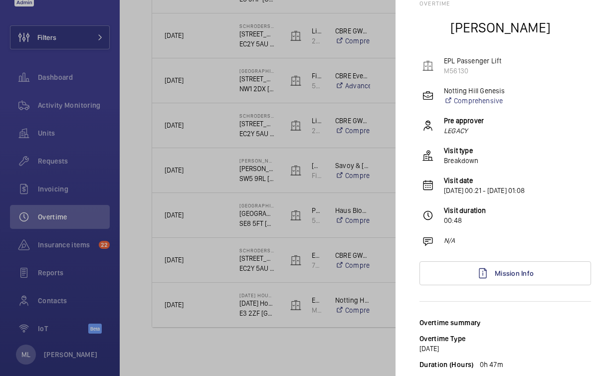
scroll to position [32, 0]
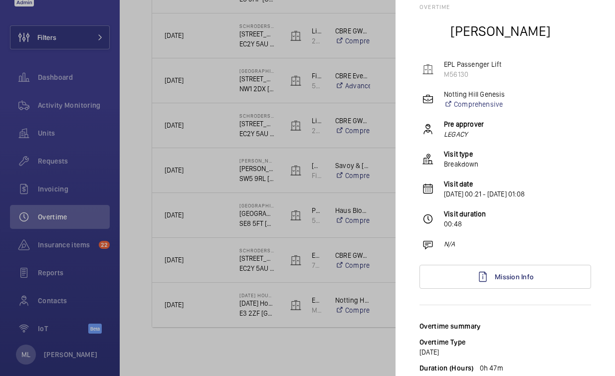
click at [213, 349] on div at bounding box center [307, 188] width 615 height 376
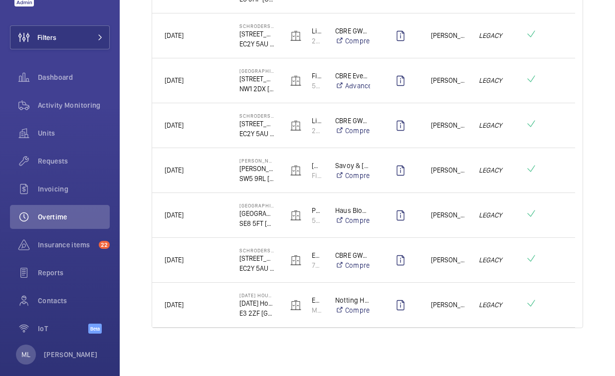
scroll to position [0, 0]
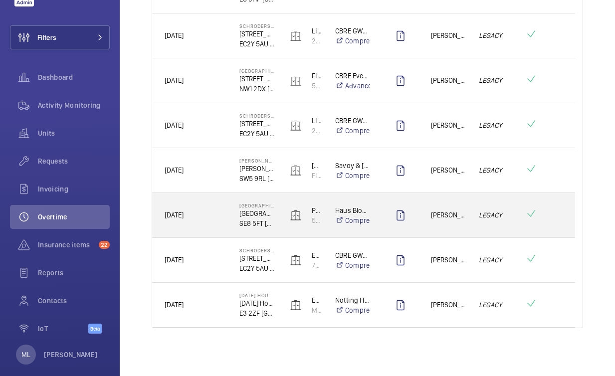
click at [259, 226] on p "SE8 5FT LONDON" at bounding box center [256, 223] width 35 height 10
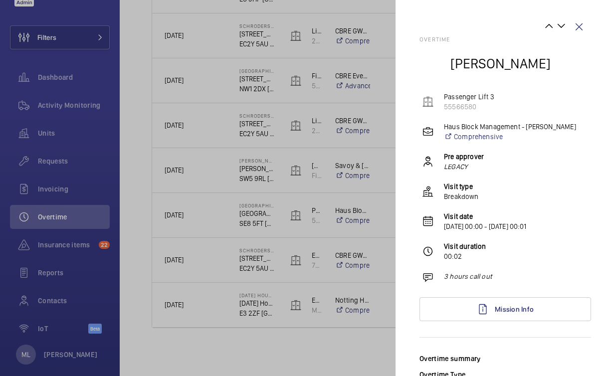
click at [248, 241] on div at bounding box center [307, 188] width 615 height 376
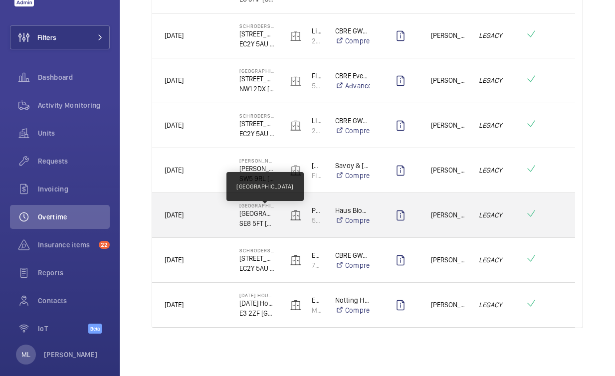
click at [254, 211] on p "Bloom Heights" at bounding box center [256, 213] width 35 height 10
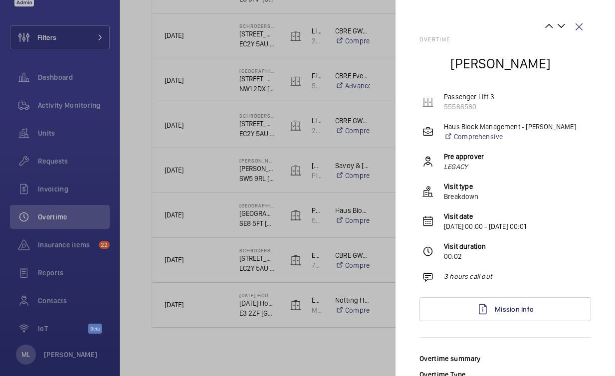
click at [254, 211] on div at bounding box center [307, 188] width 615 height 376
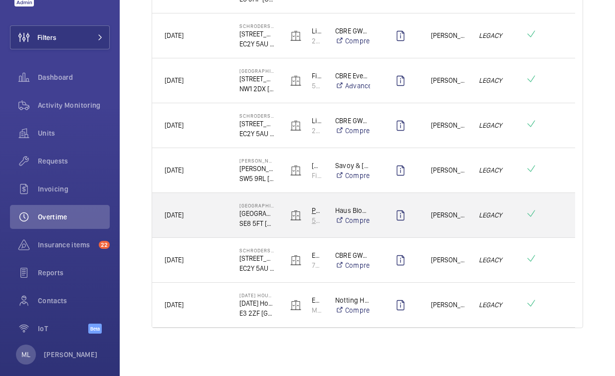
click at [295, 214] on img at bounding box center [296, 215] width 12 height 12
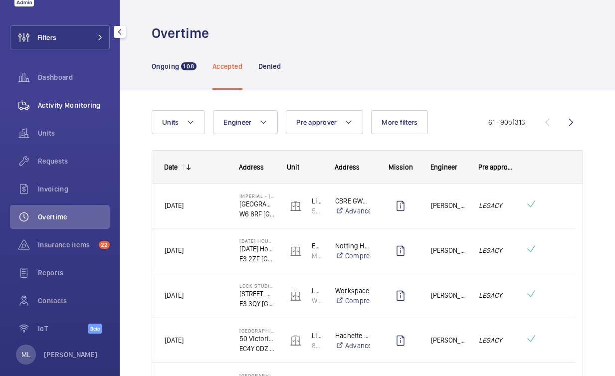
click at [64, 104] on span "Activity Monitoring" at bounding box center [74, 105] width 72 height 10
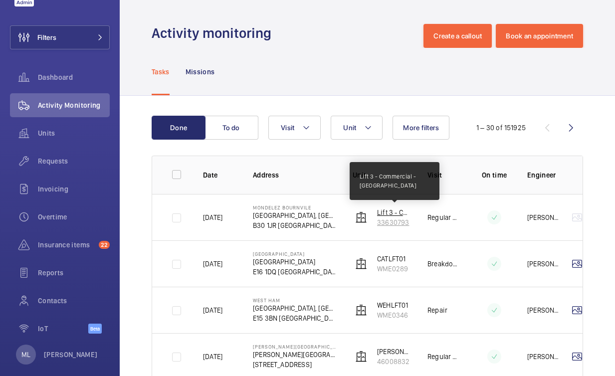
click at [390, 213] on p "Lift 3 - Commercial - Bournville Place" at bounding box center [394, 212] width 34 height 10
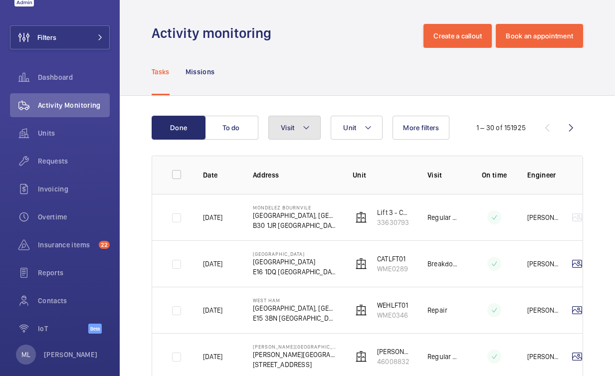
click at [297, 125] on button "Visit" at bounding box center [294, 128] width 52 height 24
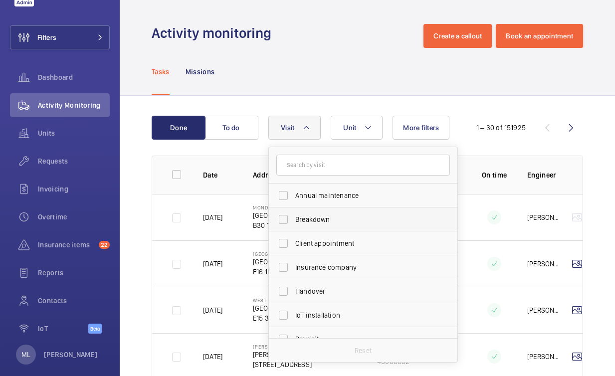
click at [318, 211] on label "Breakdown" at bounding box center [355, 219] width 173 height 24
click at [293, 211] on input "Breakdown" at bounding box center [283, 219] width 20 height 20
click at [318, 211] on label "Breakdown" at bounding box center [355, 219] width 173 height 24
click at [293, 211] on input "Breakdown" at bounding box center [283, 219] width 20 height 20
checkbox input "false"
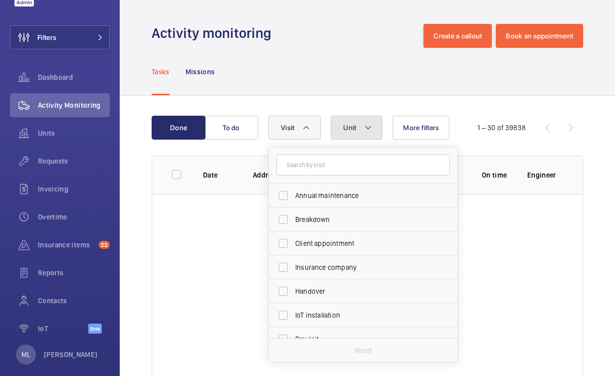
click at [365, 122] on mat-icon at bounding box center [368, 128] width 8 height 12
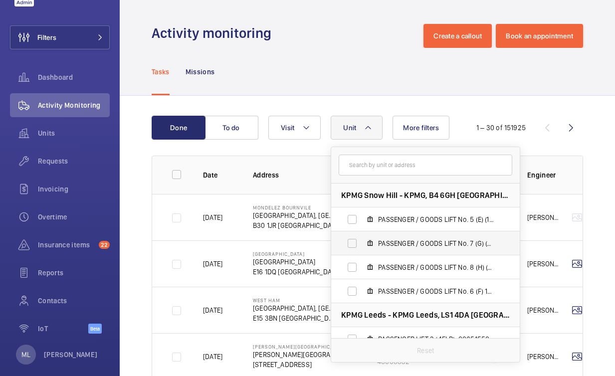
click at [379, 246] on span "PASSENGER / GOODS LIFT No. 7 (G) (13FLR), 57170702" at bounding box center [436, 243] width 116 height 10
click at [362, 246] on input "PASSENGER / GOODS LIFT No. 7 (G) (13FLR), 57170702" at bounding box center [352, 243] width 20 height 20
checkbox input "true"
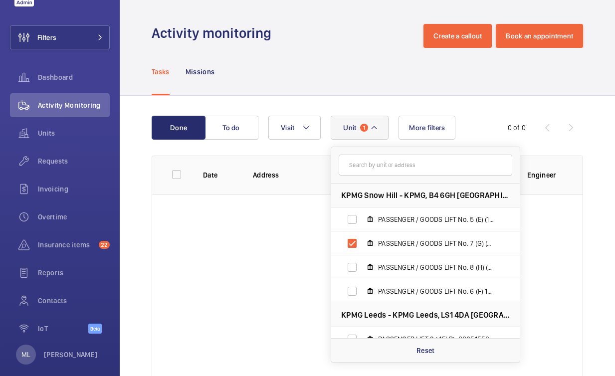
click at [366, 96] on div "Done To do Unit 1 KPMG Snow Hill - KPMG, B4 6GH BIRMINGHAM PASSENGER / GOODS LI…" at bounding box center [367, 252] width 495 height 312
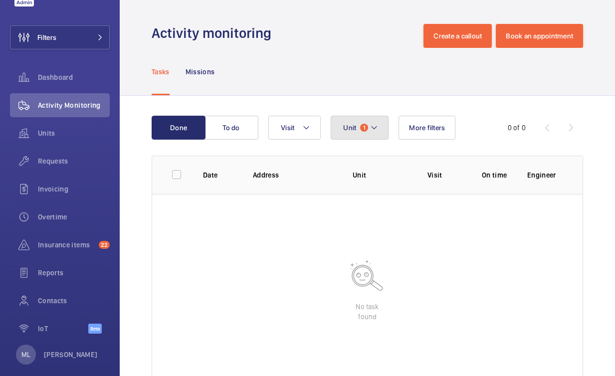
click at [367, 136] on button "Unit 1" at bounding box center [359, 128] width 58 height 24
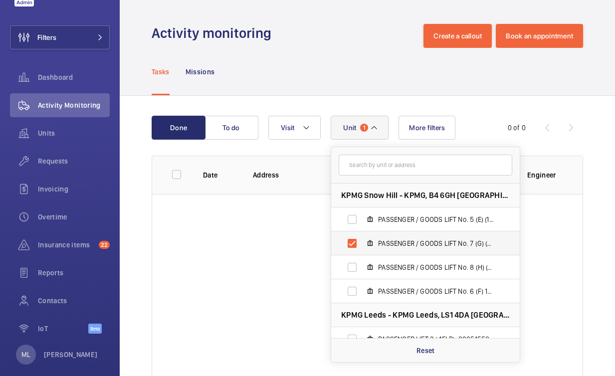
click at [375, 241] on label "PASSENGER / GOODS LIFT No. 7 (G) (13FLR), 57170702" at bounding box center [417, 243] width 172 height 24
click at [362, 241] on input "PASSENGER / GOODS LIFT No. 7 (G) (13FLR), 57170702" at bounding box center [352, 243] width 20 height 20
checkbox input "false"
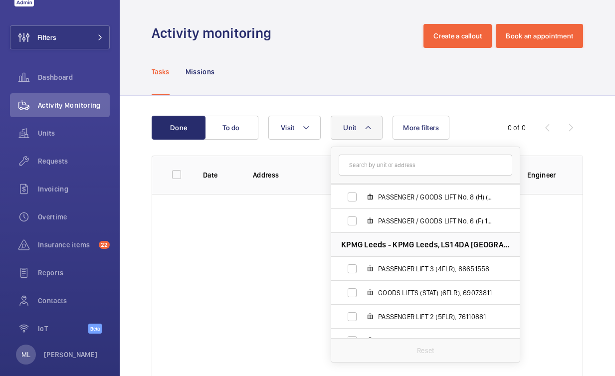
scroll to position [122, 0]
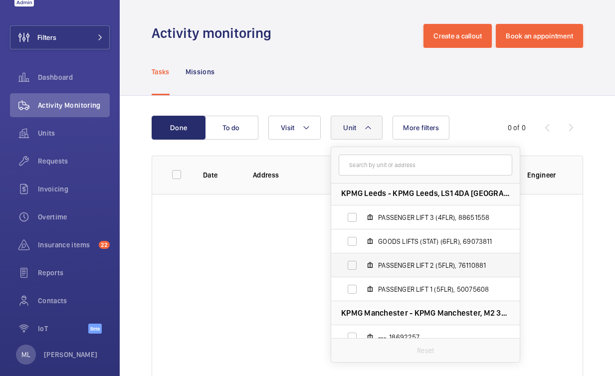
click at [382, 266] on span "PASSENGER LIFT 2 (5FLR), 76110881" at bounding box center [436, 265] width 116 height 10
click at [362, 266] on input "PASSENGER LIFT 2 (5FLR), 76110881" at bounding box center [352, 265] width 20 height 20
checkbox input "true"
click at [370, 83] on div "Tasks Missions" at bounding box center [367, 71] width 431 height 47
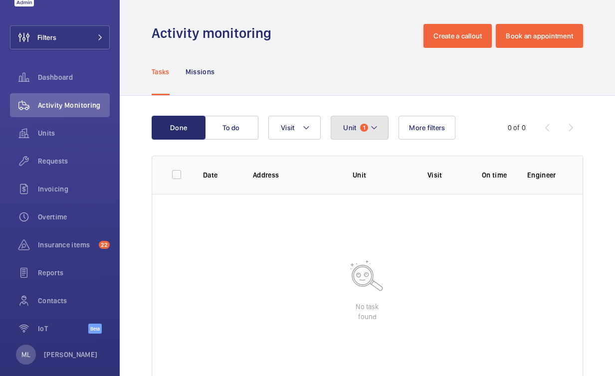
click at [367, 130] on button "Unit 1" at bounding box center [359, 128] width 58 height 24
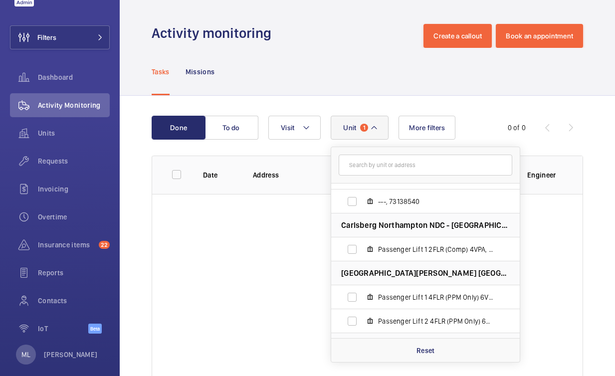
scroll to position [816, 0]
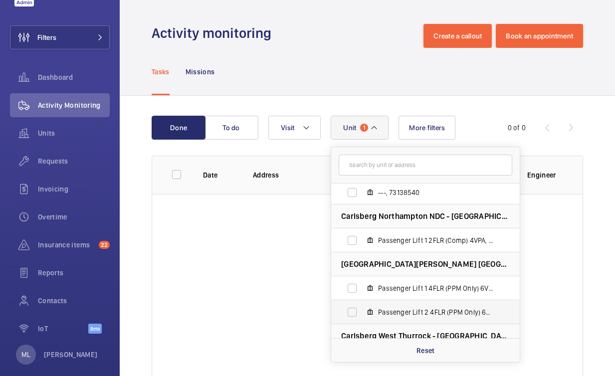
click at [401, 302] on label "Passenger Lift 2 4FLR (PPM Only) 6VPA, 51119146" at bounding box center [417, 312] width 172 height 24
click at [362, 302] on input "Passenger Lift 2 4FLR (PPM Only) 6VPA, 51119146" at bounding box center [352, 312] width 20 height 20
checkbox input "true"
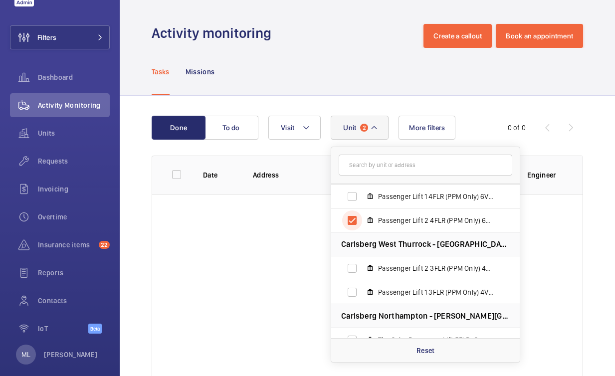
scroll to position [950, 0]
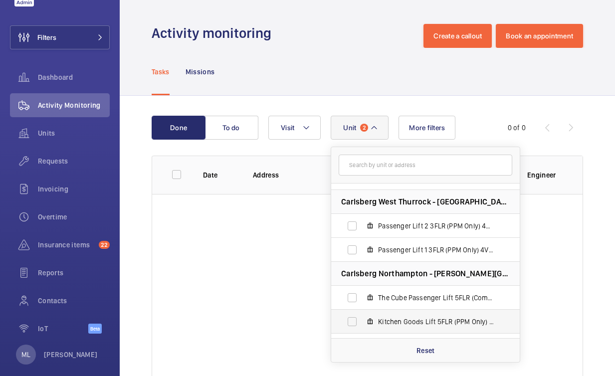
click at [415, 315] on label "Kitchen Goods Lift 5FLR (PPM Only) 4VPA, 14816826" at bounding box center [417, 322] width 172 height 24
click at [362, 315] on input "Kitchen Goods Lift 5FLR (PPM Only) 4VPA, 14816826" at bounding box center [352, 322] width 20 height 20
checkbox input "true"
click at [416, 304] on label "The Cube Passenger Lift 5FLR (Comp) 4VPA, 73520718" at bounding box center [417, 298] width 172 height 24
click at [362, 304] on input "The Cube Passenger Lift 5FLR (Comp) 4VPA, 73520718" at bounding box center [352, 298] width 20 height 20
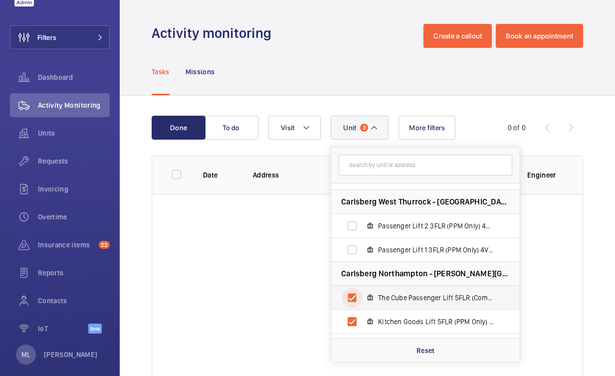
checkbox input "true"
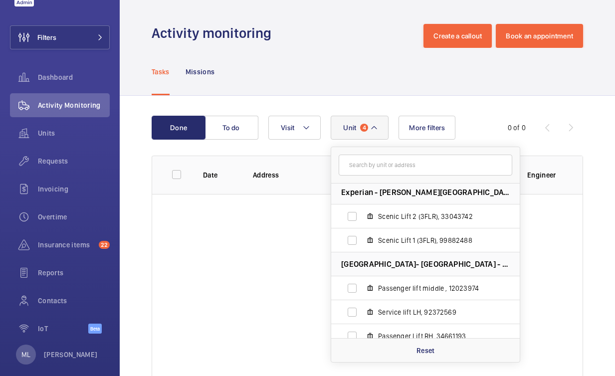
scroll to position [1342, 0]
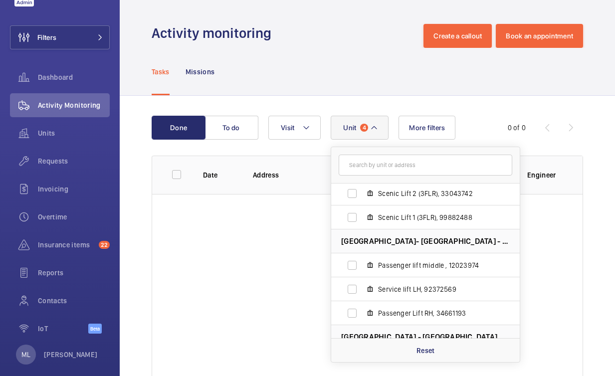
click at [416, 304] on label "Passenger Lift RH, 34661193" at bounding box center [417, 313] width 172 height 24
click at [362, 304] on input "Passenger Lift RH, 34661193" at bounding box center [352, 313] width 20 height 20
checkbox input "true"
click at [415, 281] on label "Service lift LH, 92372569" at bounding box center [417, 289] width 172 height 24
click at [362, 281] on input "Service lift LH, 92372569" at bounding box center [352, 289] width 20 height 20
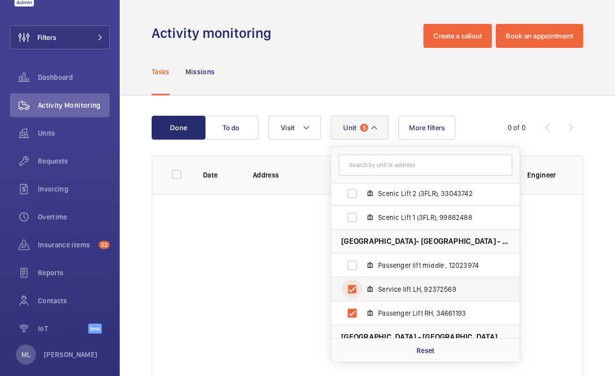
checkbox input "true"
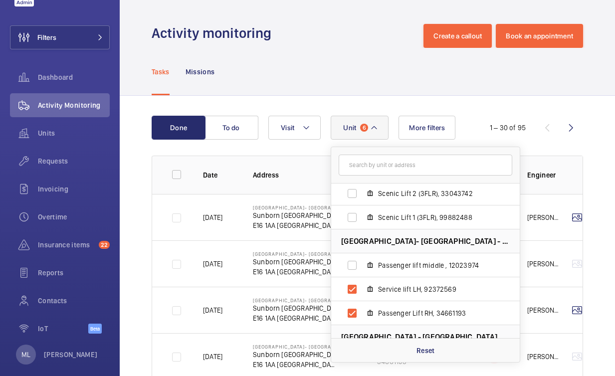
click at [319, 75] on div "Tasks Missions" at bounding box center [367, 71] width 431 height 47
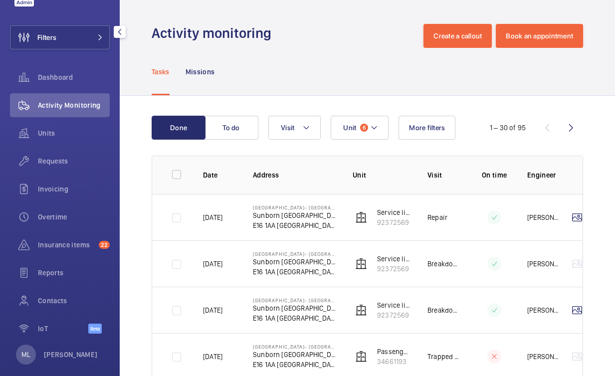
click at [60, 230] on div "Overtime" at bounding box center [60, 219] width 100 height 28
click at [63, 216] on span "Overtime" at bounding box center [74, 217] width 72 height 10
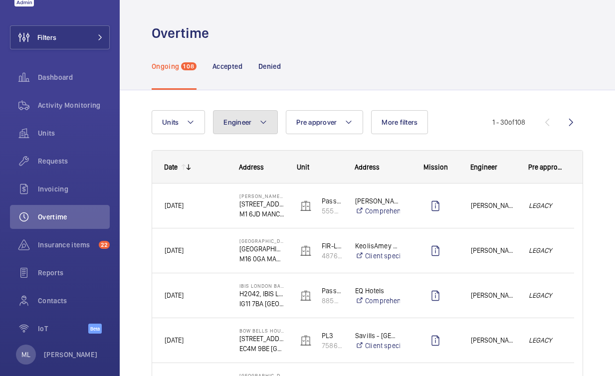
click at [264, 125] on mat-icon at bounding box center [263, 122] width 8 height 12
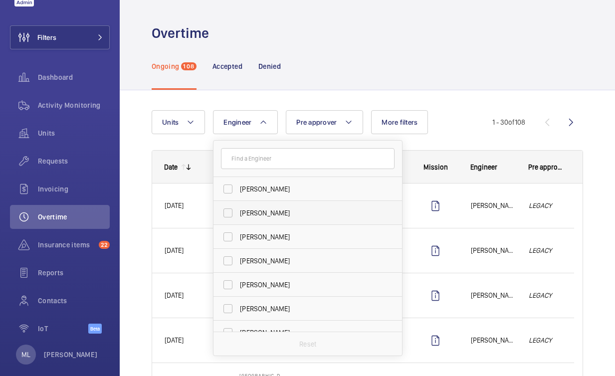
click at [277, 215] on span "Luke Robinson" at bounding box center [308, 213] width 137 height 10
click at [238, 215] on input "Luke Robinson" at bounding box center [228, 213] width 20 height 20
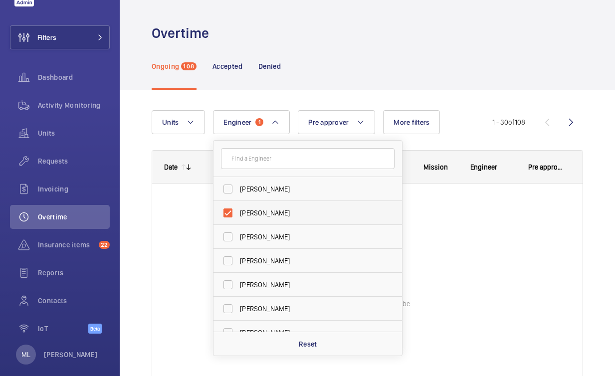
click at [268, 208] on span "Luke Robinson" at bounding box center [308, 213] width 137 height 10
click at [238, 208] on input "Luke Robinson" at bounding box center [228, 213] width 20 height 20
checkbox input "false"
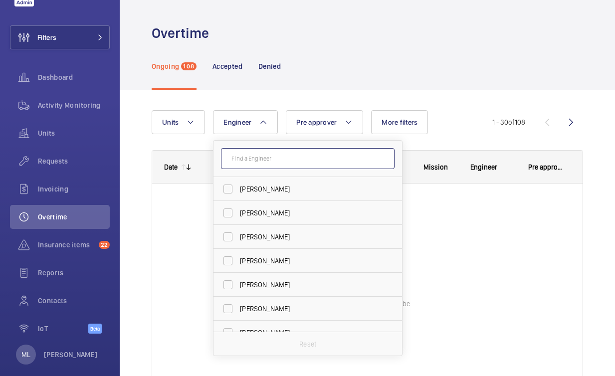
click at [269, 165] on input "text" at bounding box center [307, 158] width 173 height 21
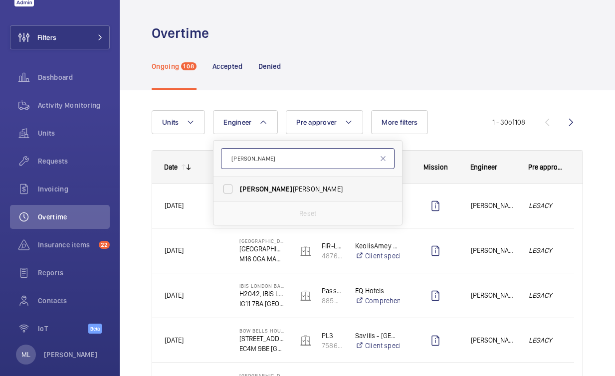
type input "keith"
click at [304, 196] on label "Keith Bishop" at bounding box center [299, 189] width 173 height 24
click at [238, 196] on input "Keith Bishop" at bounding box center [228, 189] width 20 height 20
checkbox input "true"
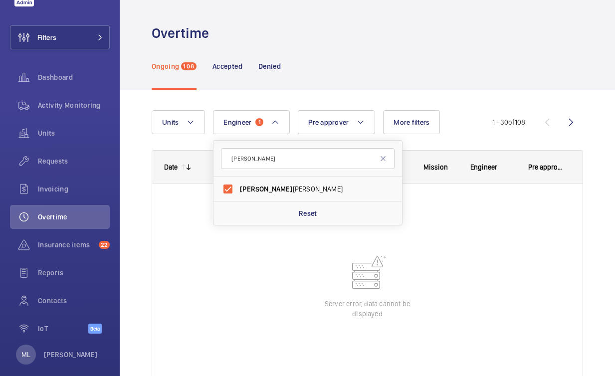
click at [316, 73] on div "Ongoing 108 Accepted Denied" at bounding box center [367, 65] width 431 height 47
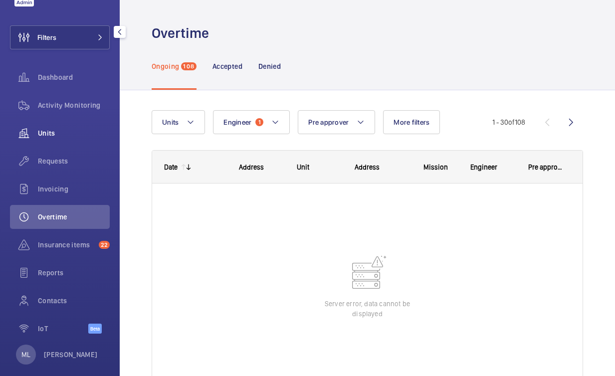
click at [67, 131] on span "Units" at bounding box center [74, 133] width 72 height 10
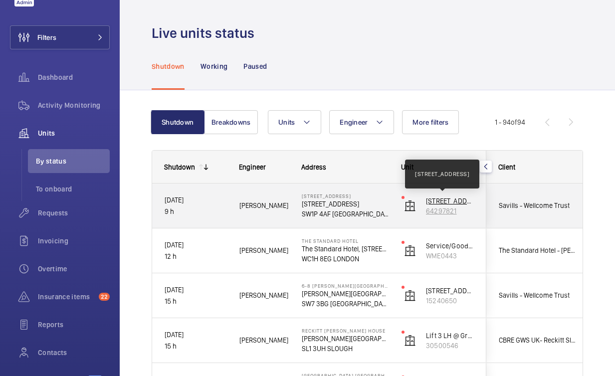
click at [447, 203] on p "53 Regency Street SW1P4AF" at bounding box center [450, 201] width 48 height 10
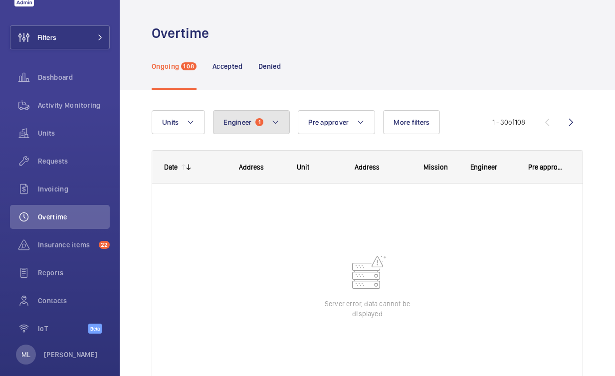
click at [270, 124] on button "Engineer 1" at bounding box center [251, 122] width 77 height 24
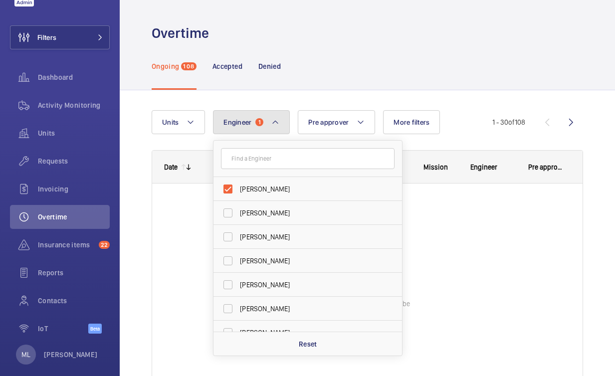
click at [270, 124] on button "Engineer 1" at bounding box center [251, 122] width 77 height 24
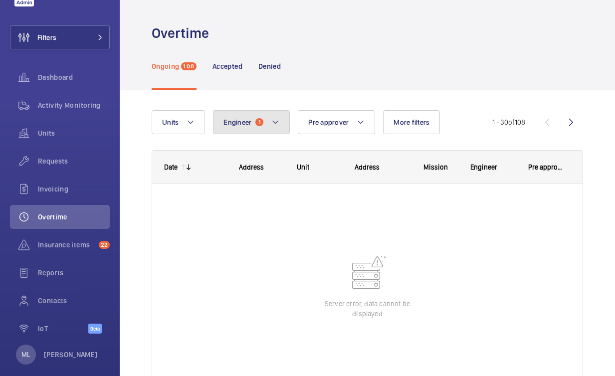
click at [283, 121] on button "Engineer 1" at bounding box center [251, 122] width 77 height 24
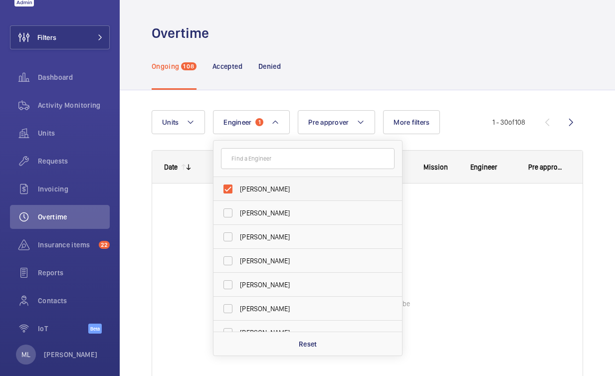
click at [253, 184] on span "[PERSON_NAME]" at bounding box center [308, 189] width 137 height 10
click at [238, 184] on input "[PERSON_NAME]" at bounding box center [228, 189] width 20 height 20
checkbox input "false"
click at [322, 87] on div "Ongoing 108 Accepted Denied" at bounding box center [367, 65] width 431 height 47
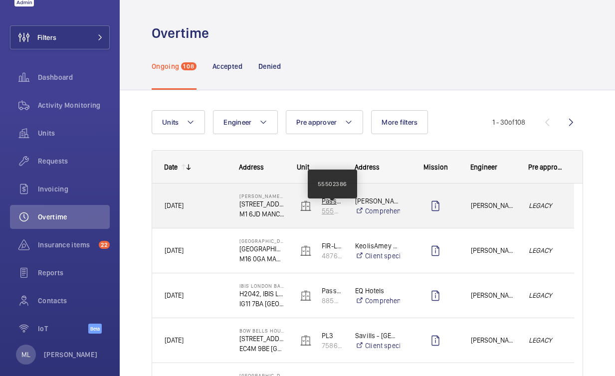
click at [335, 208] on p "55502386" at bounding box center [331, 211] width 20 height 10
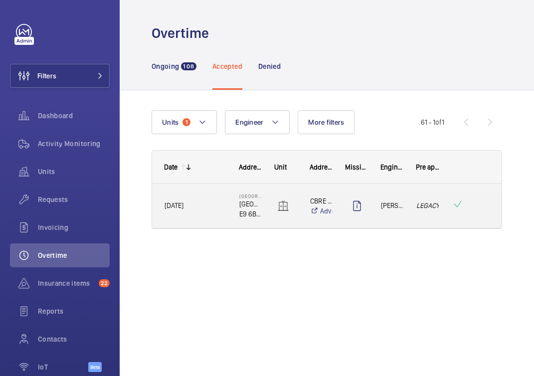
click at [434, 202] on em "LEGACY" at bounding box center [427, 205] width 22 height 11
click at [434, 202] on mat-sidenav-container "Filters Dashboard Activity Monitoring Units Requests Invoicing Overtime Insuran…" at bounding box center [267, 188] width 534 height 376
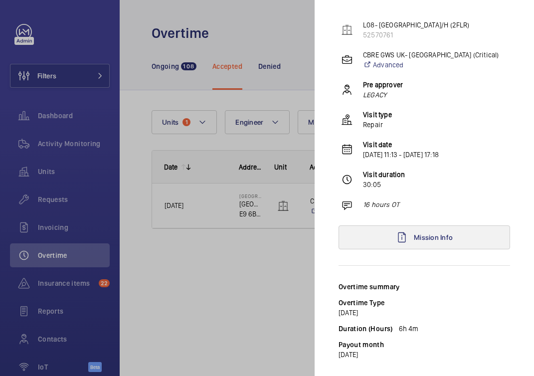
scroll to position [112, 0]
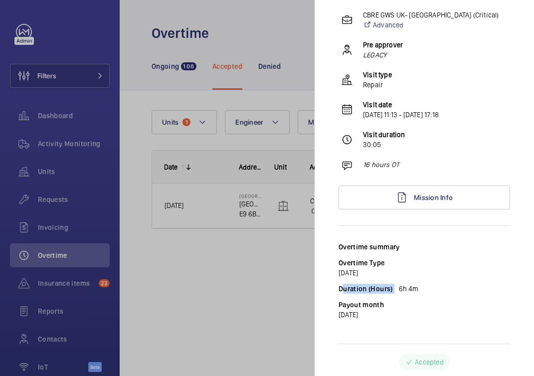
drag, startPoint x: 417, startPoint y: 283, endPoint x: 331, endPoint y: 287, distance: 85.8
click at [331, 287] on mat-sidenav "Overtime [PERSON_NAME] L08- [GEOGRAPHIC_DATA]/H (2FLR) 52570761 CBRE GWS [GEOGR…" at bounding box center [424, 188] width 219 height 376
drag, startPoint x: 371, startPoint y: 285, endPoint x: 414, endPoint y: 284, distance: 43.4
click at [392, 285] on div "Duration (Hours) 6h 4m" at bounding box center [423, 289] width 171 height 10
click at [415, 284] on p "6h 4m" at bounding box center [409, 289] width 20 height 10
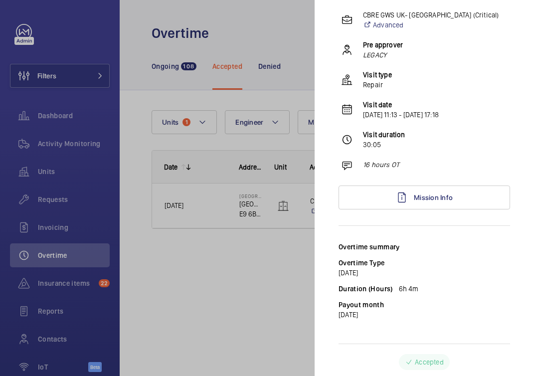
click at [293, 36] on div at bounding box center [267, 188] width 534 height 376
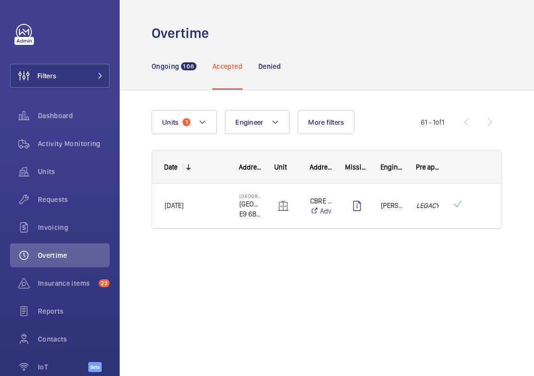
scroll to position [0, 0]
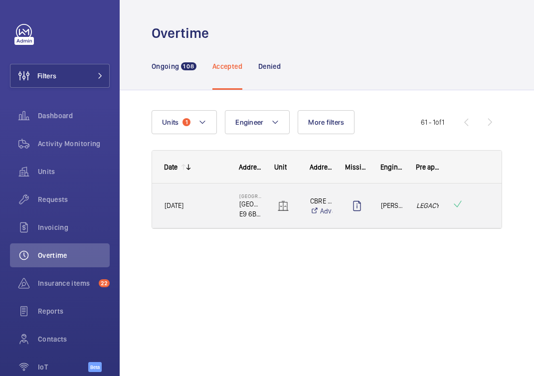
click at [419, 209] on em "LEGACY" at bounding box center [427, 205] width 22 height 11
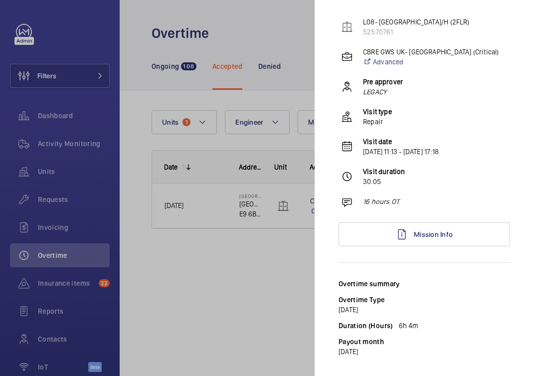
scroll to position [112, 0]
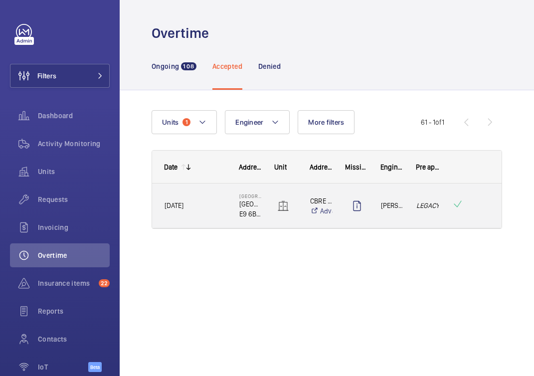
click at [424, 196] on div "LEGACY" at bounding box center [421, 205] width 34 height 31
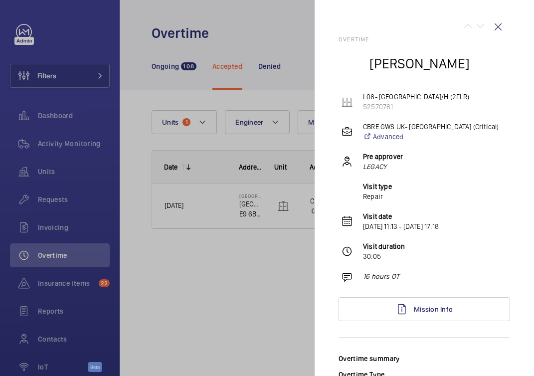
scroll to position [112, 0]
